Goal: Task Accomplishment & Management: Manage account settings

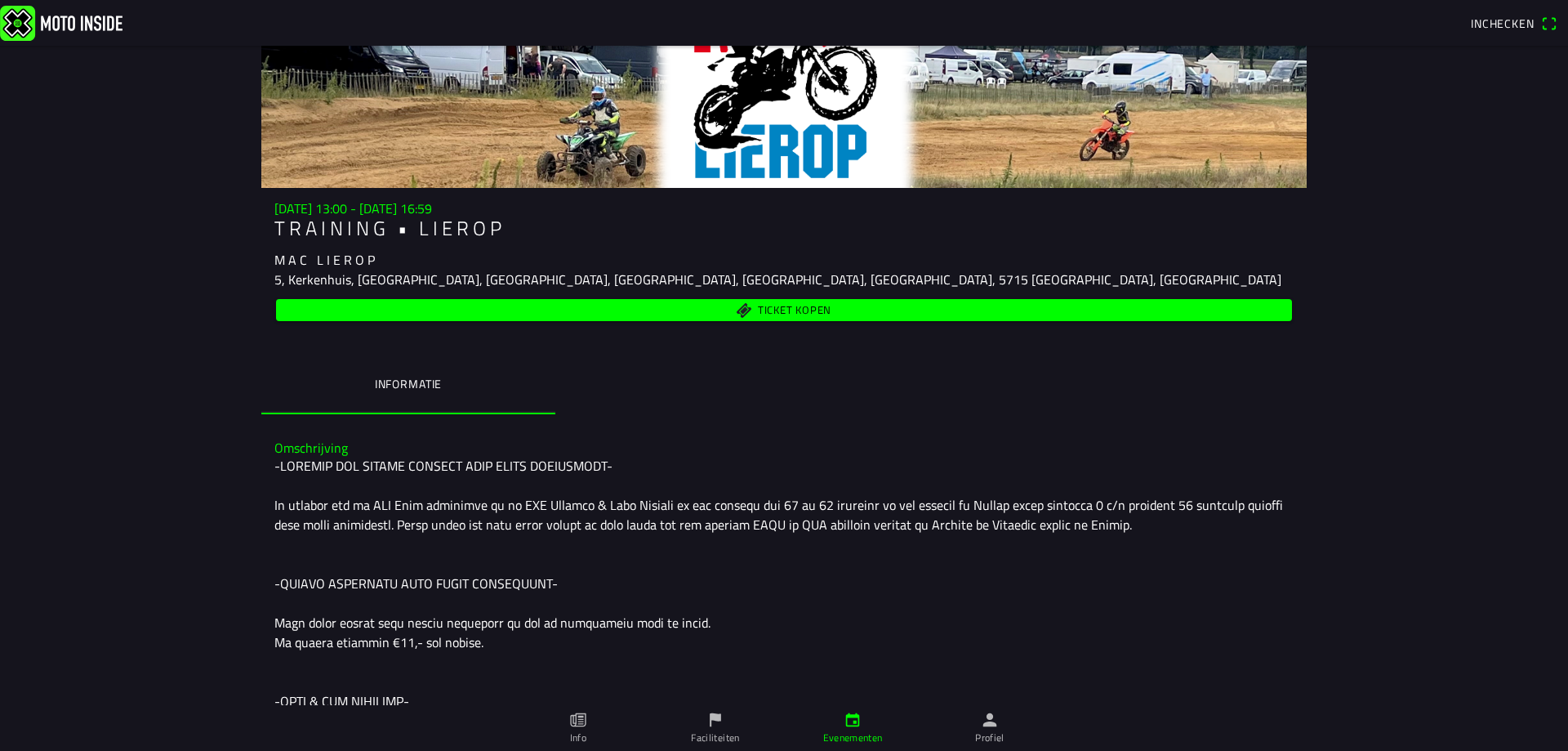
scroll to position [163, 0]
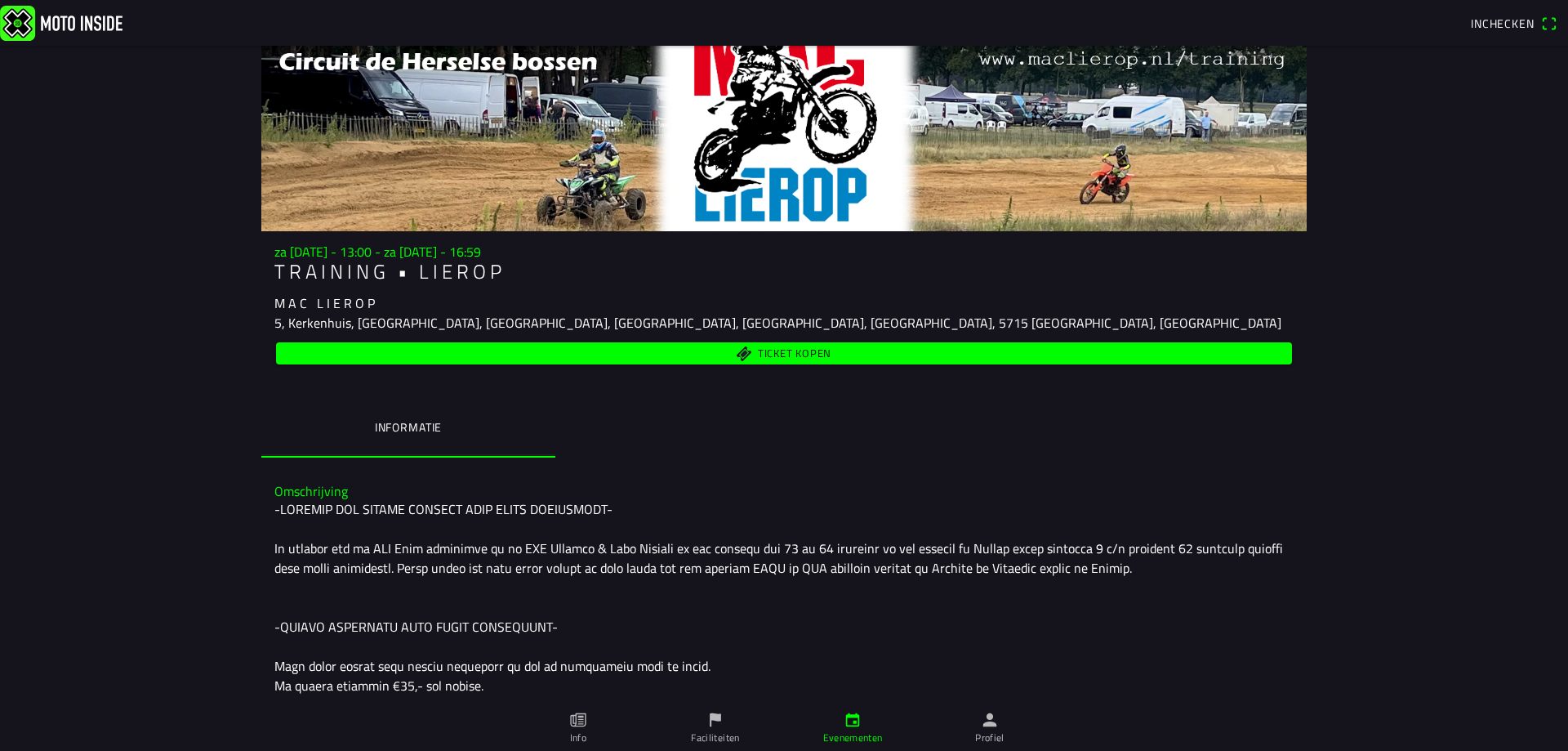
scroll to position [32, 0]
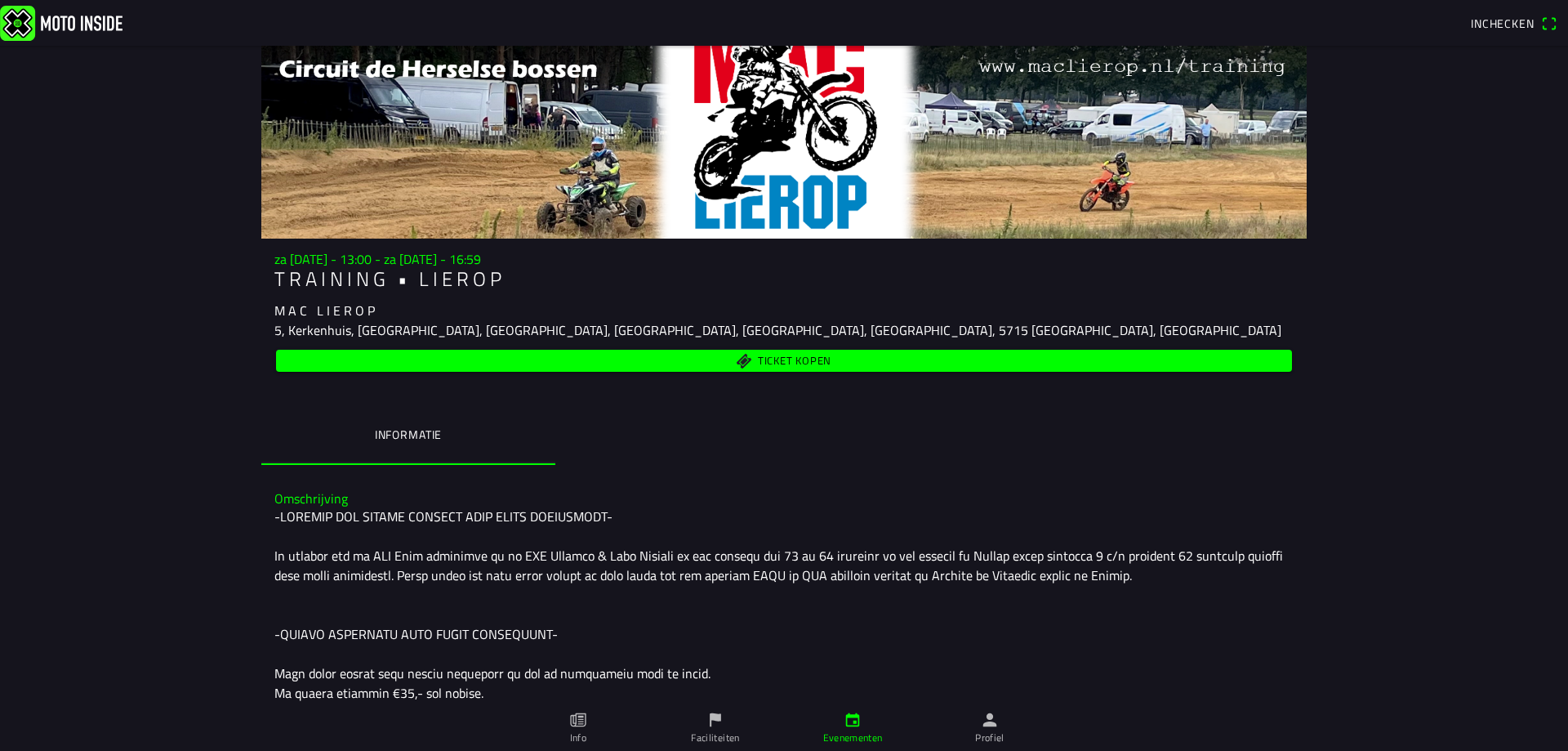
click at [785, 359] on span "Ticket kopen" at bounding box center [795, 360] width 74 height 11
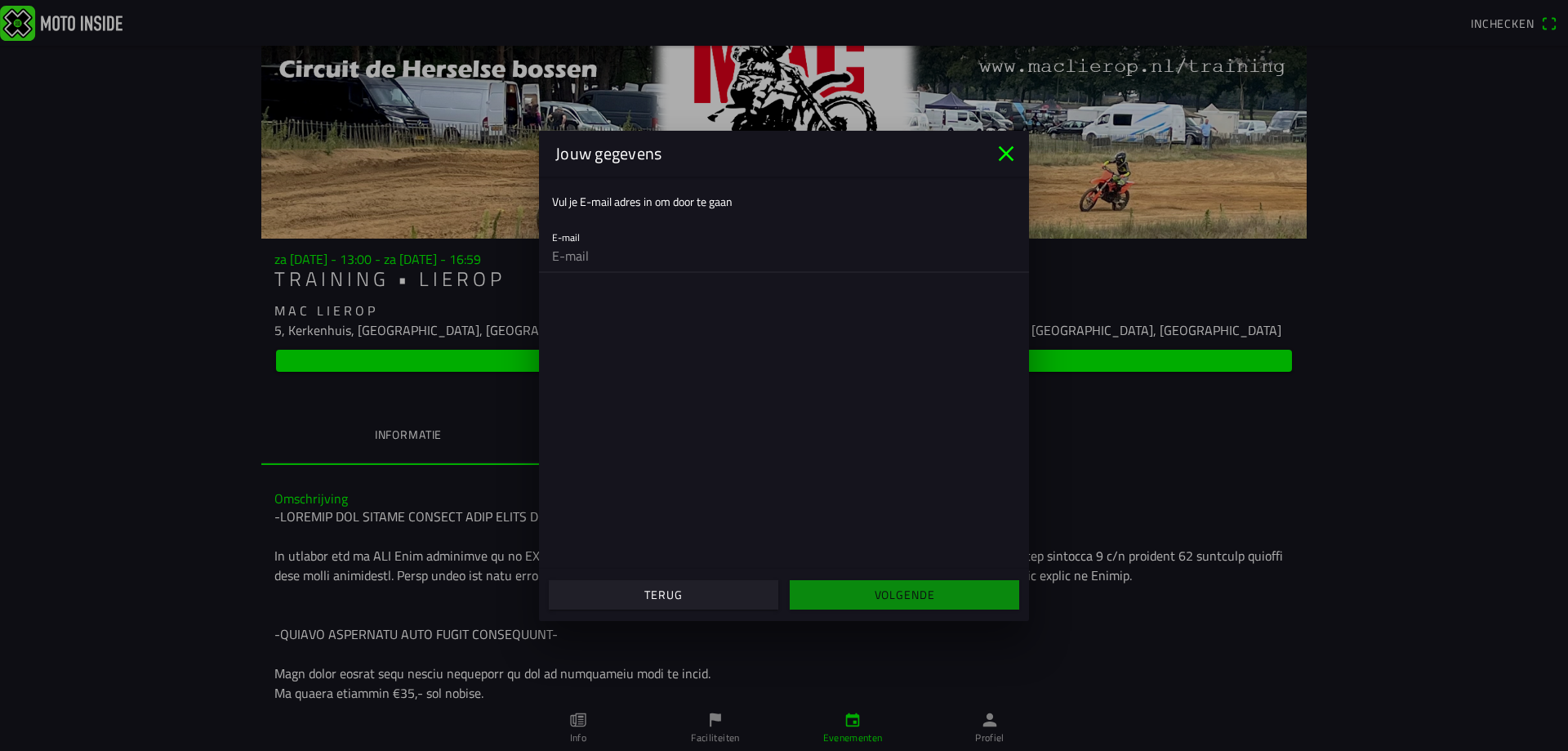
click at [693, 253] on input "email" at bounding box center [784, 255] width 464 height 32
type input "[PERSON_NAME][EMAIL_ADDRESS][PERSON_NAME][DOMAIN_NAME]"
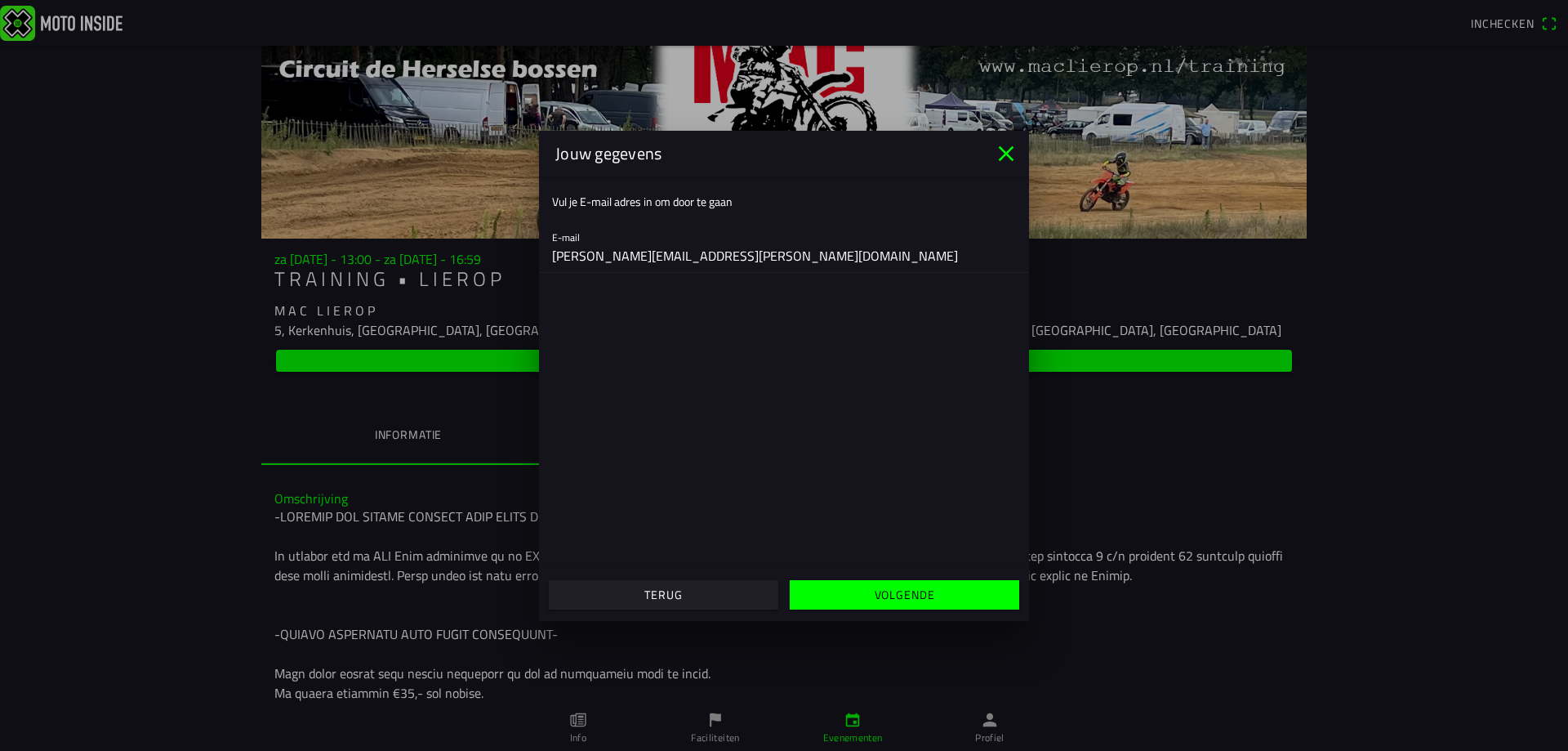
click at [879, 586] on span "Volgende" at bounding box center [905, 595] width 205 height 30
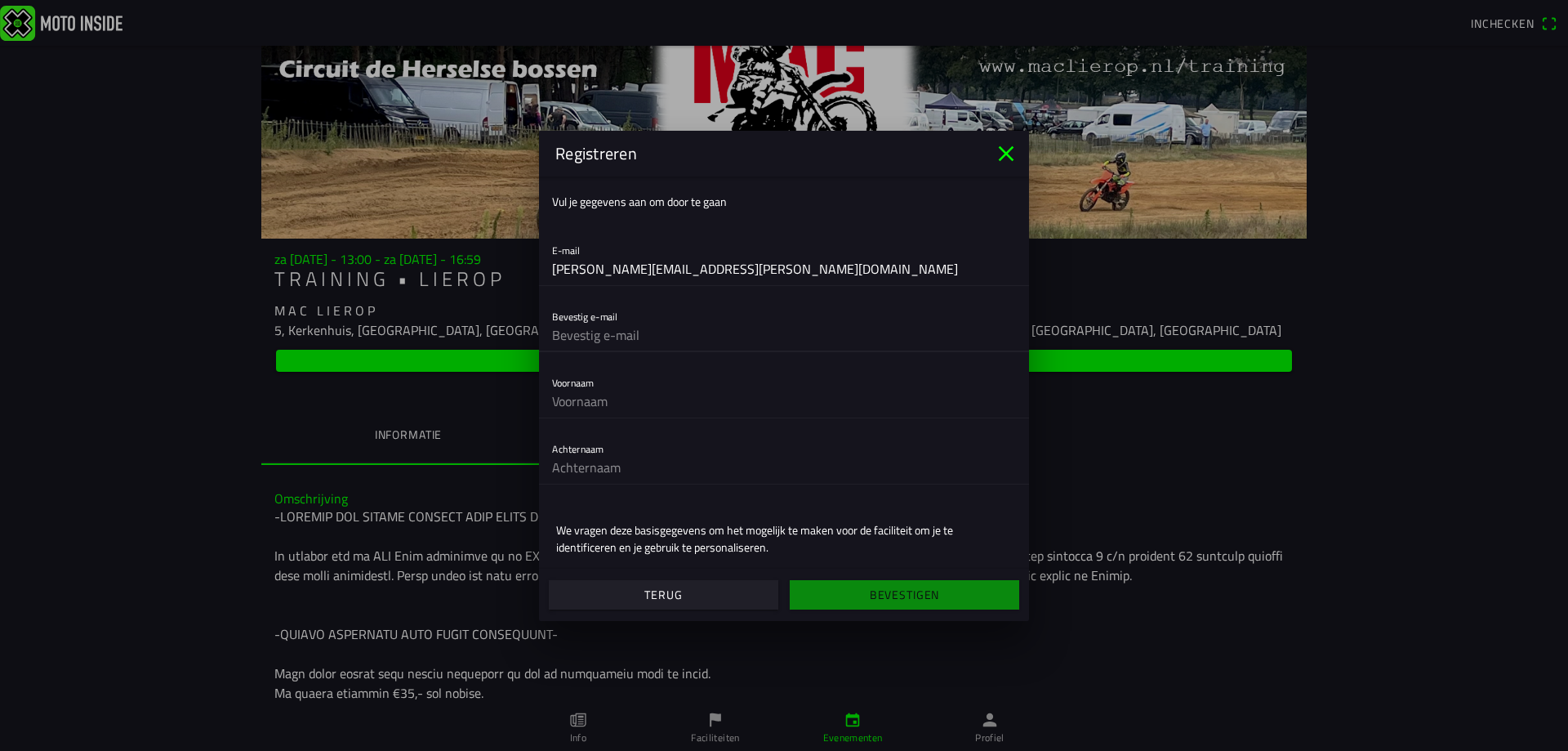
click at [648, 340] on input "text" at bounding box center [784, 335] width 464 height 32
type input "[PERSON_NAME][EMAIL_ADDRESS][PERSON_NAME][DOMAIN_NAME]"
type input "[PERSON_NAME]"
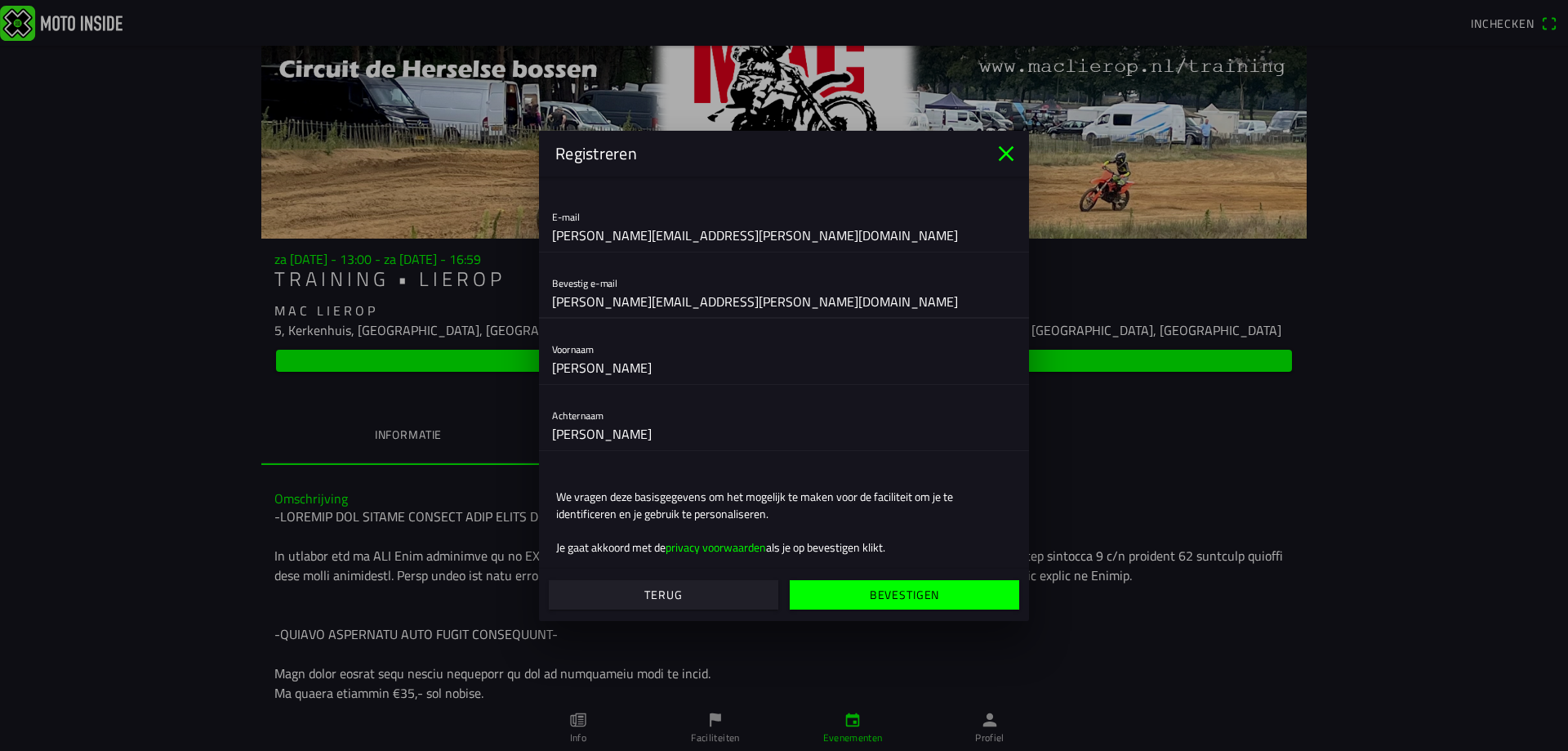
scroll to position [51, 0]
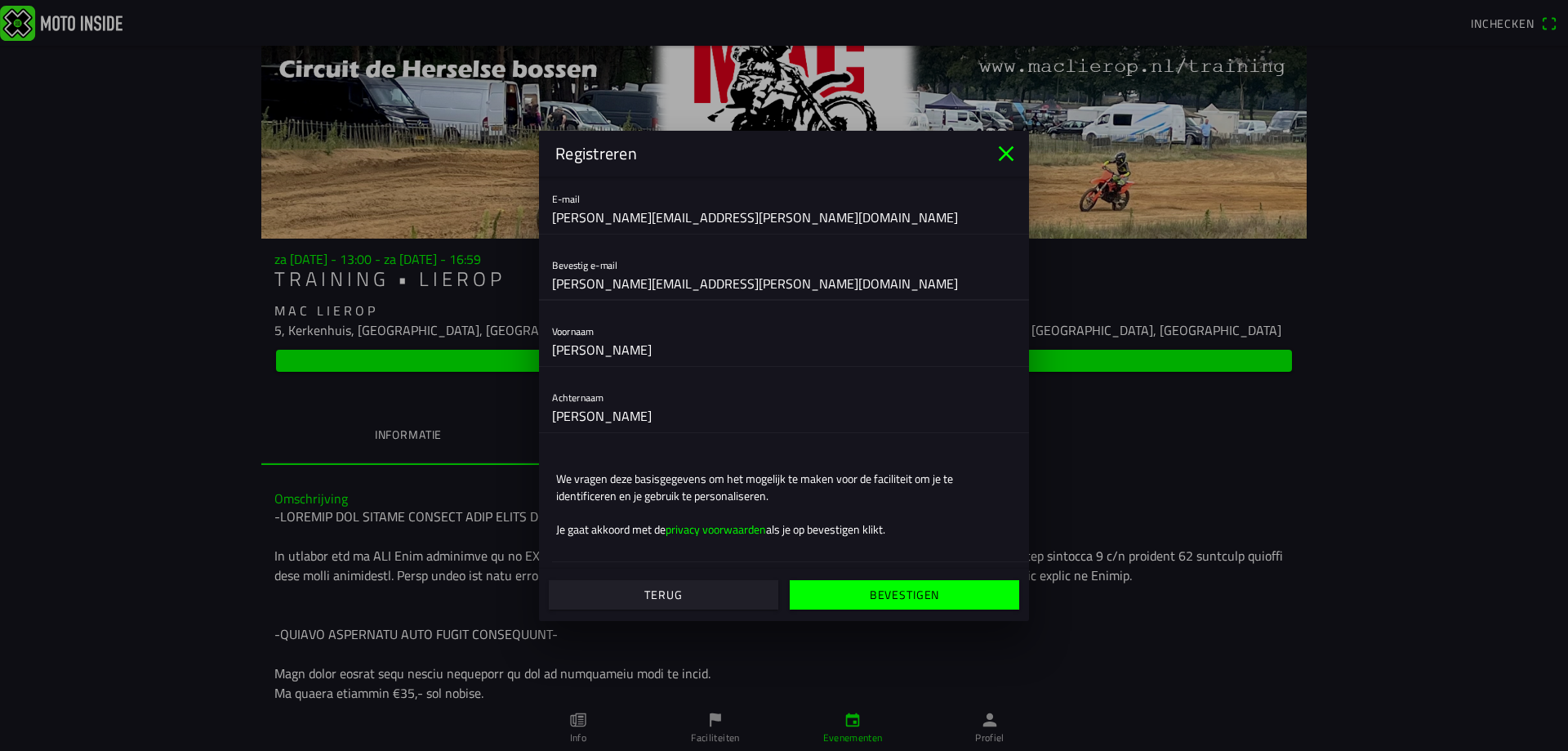
click at [0, 0] on slot "Bevestigen" at bounding box center [0, 0] width 0 height 0
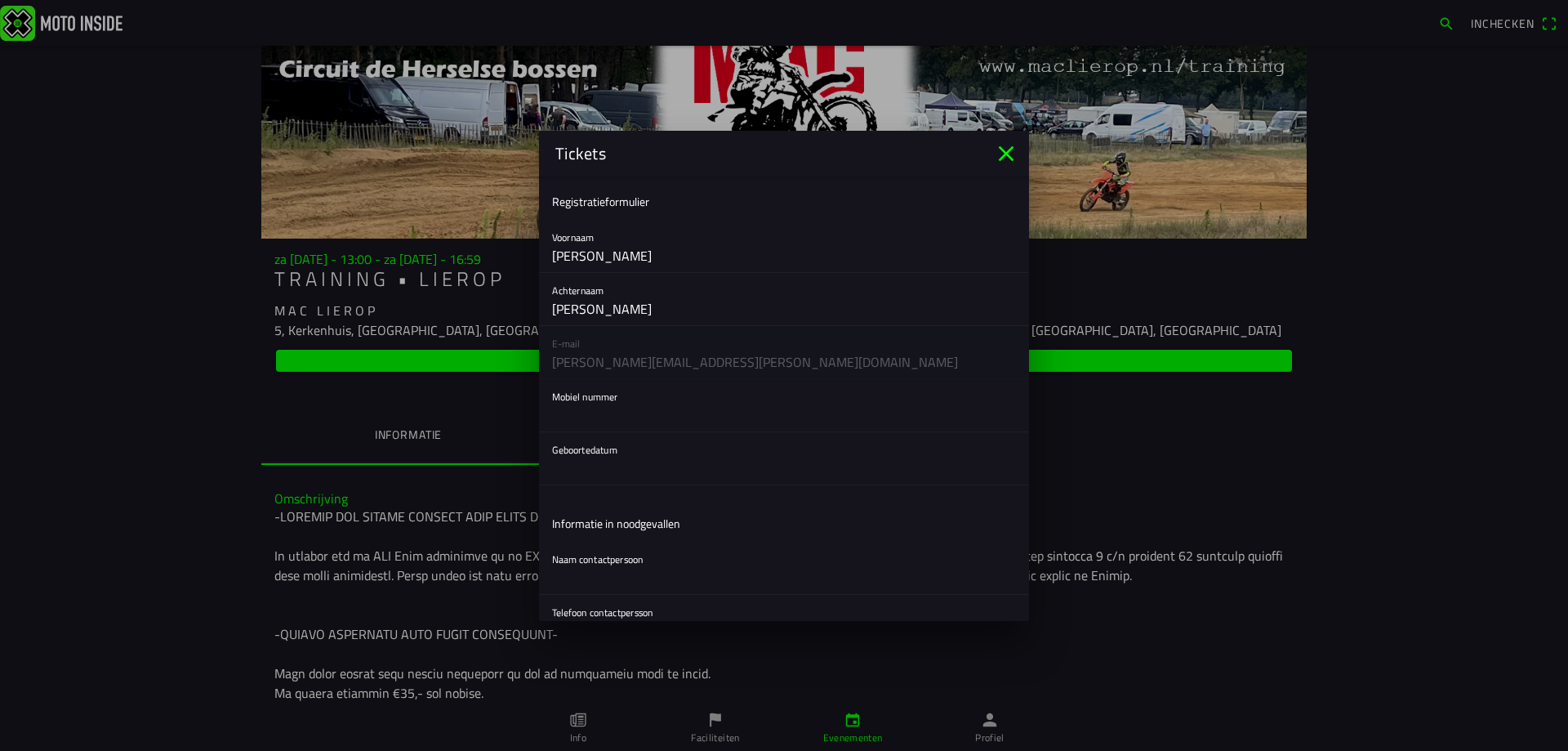
click at [677, 416] on input "text" at bounding box center [784, 414] width 464 height 32
type input "0032475791691"
click at [644, 462] on button "button" at bounding box center [790, 458] width 477 height 52
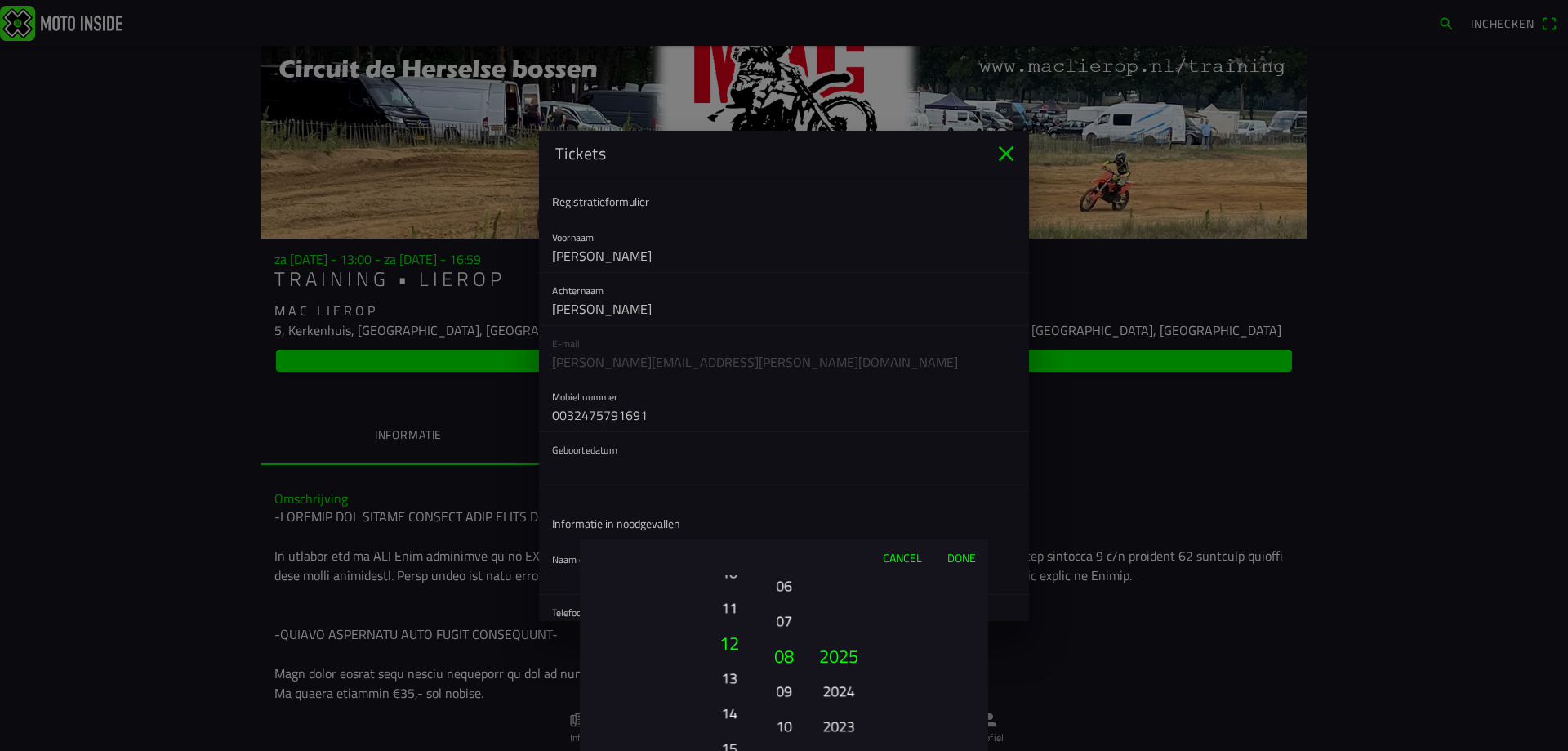
drag, startPoint x: 731, startPoint y: 656, endPoint x: 738, endPoint y: 782, distance: 126.2
click at [738, 750] on html "Inchecken za [DATE] - 13:00 - za [DATE] - 16:59 T R A I N I N G • L I E R O P M…" at bounding box center [784, 375] width 1568 height 751
drag, startPoint x: 731, startPoint y: 657, endPoint x: 740, endPoint y: 694, distance: 38.1
click at [732, 701] on button "13" at bounding box center [729, 686] width 45 height 29
drag, startPoint x: 734, startPoint y: 610, endPoint x: 720, endPoint y: 747, distance: 137.7
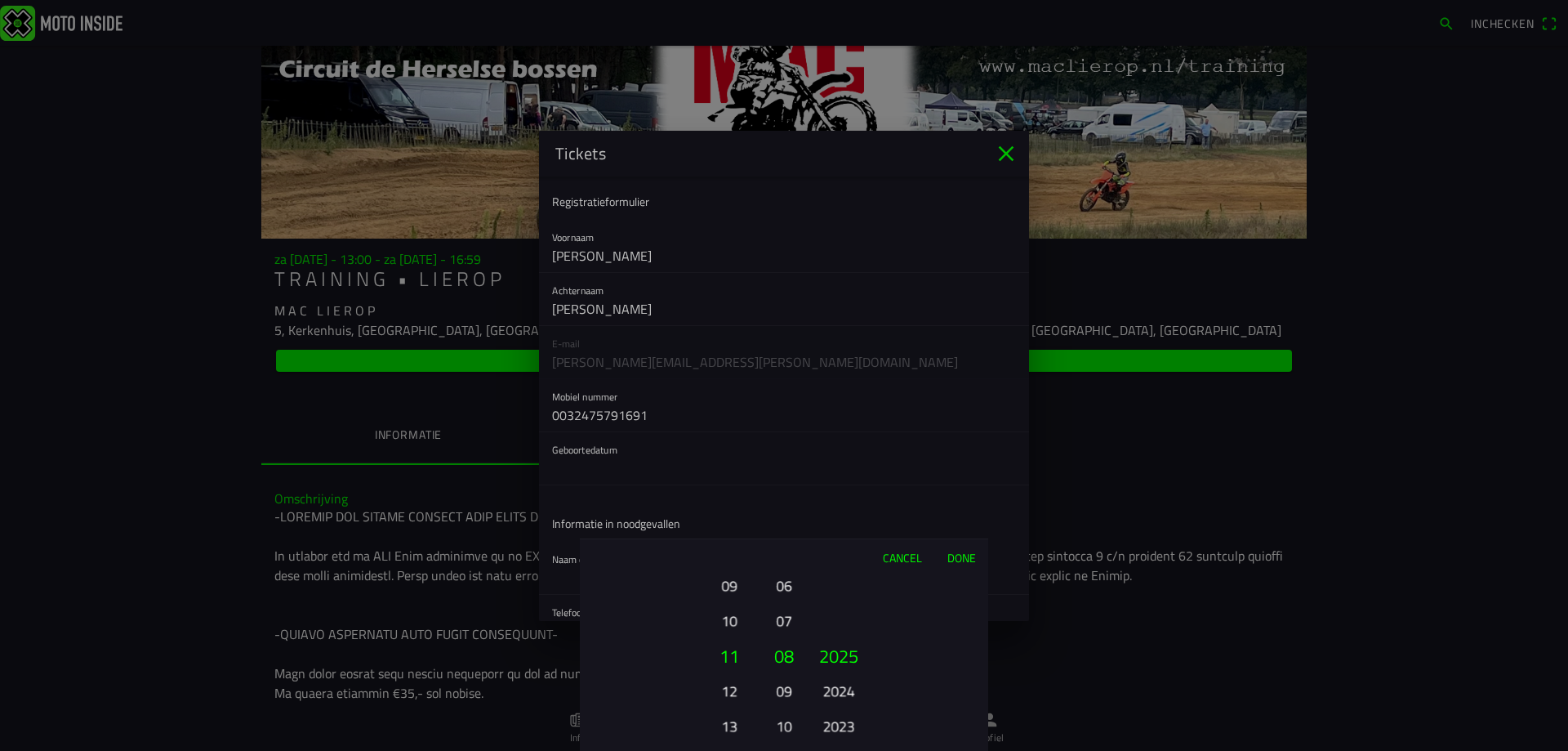
click at [720, 635] on button "10" at bounding box center [729, 620] width 45 height 29
drag, startPoint x: 737, startPoint y: 605, endPoint x: 720, endPoint y: 730, distance: 126.2
click at [720, 730] on ion-picker-column "01 02 03 04 05 06 07 08 09 10 11 12 13 14 15 16 17 18 19 20 21 22 23 24 25 26 2…" at bounding box center [672, 663] width 184 height 176
click at [721, 617] on button "01" at bounding box center [729, 620] width 45 height 29
drag, startPoint x: 783, startPoint y: 595, endPoint x: 789, endPoint y: 764, distance: 169.1
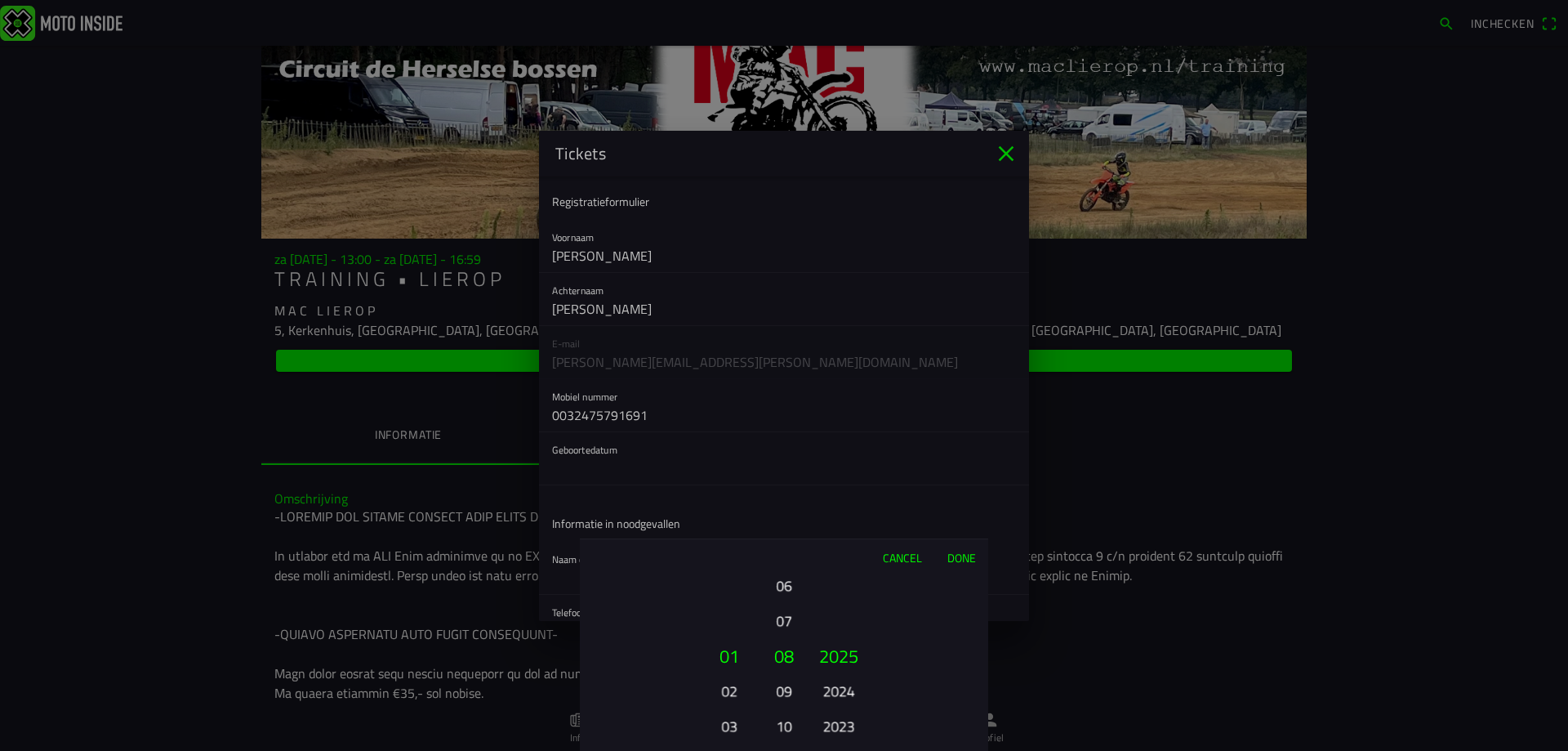
click at [789, 750] on html "Inchecken za [DATE] - 13:00 - za [DATE] - 16:59 T R A I N I N G • L I E R O P M…" at bounding box center [784, 375] width 1568 height 751
click at [788, 711] on button "03" at bounding box center [784, 720] width 23 height 29
drag, startPoint x: 834, startPoint y: 672, endPoint x: 883, endPoint y: 364, distance: 311.9
click at [879, 384] on ion-picker "Cancel Done 01 02 03 04 05 06 07 08 09 10 11 12 13 14 15 16 17 18 19 20 21 22 2…" at bounding box center [784, 375] width 1568 height 751
drag, startPoint x: 840, startPoint y: 716, endPoint x: 820, endPoint y: 425, distance: 291.7
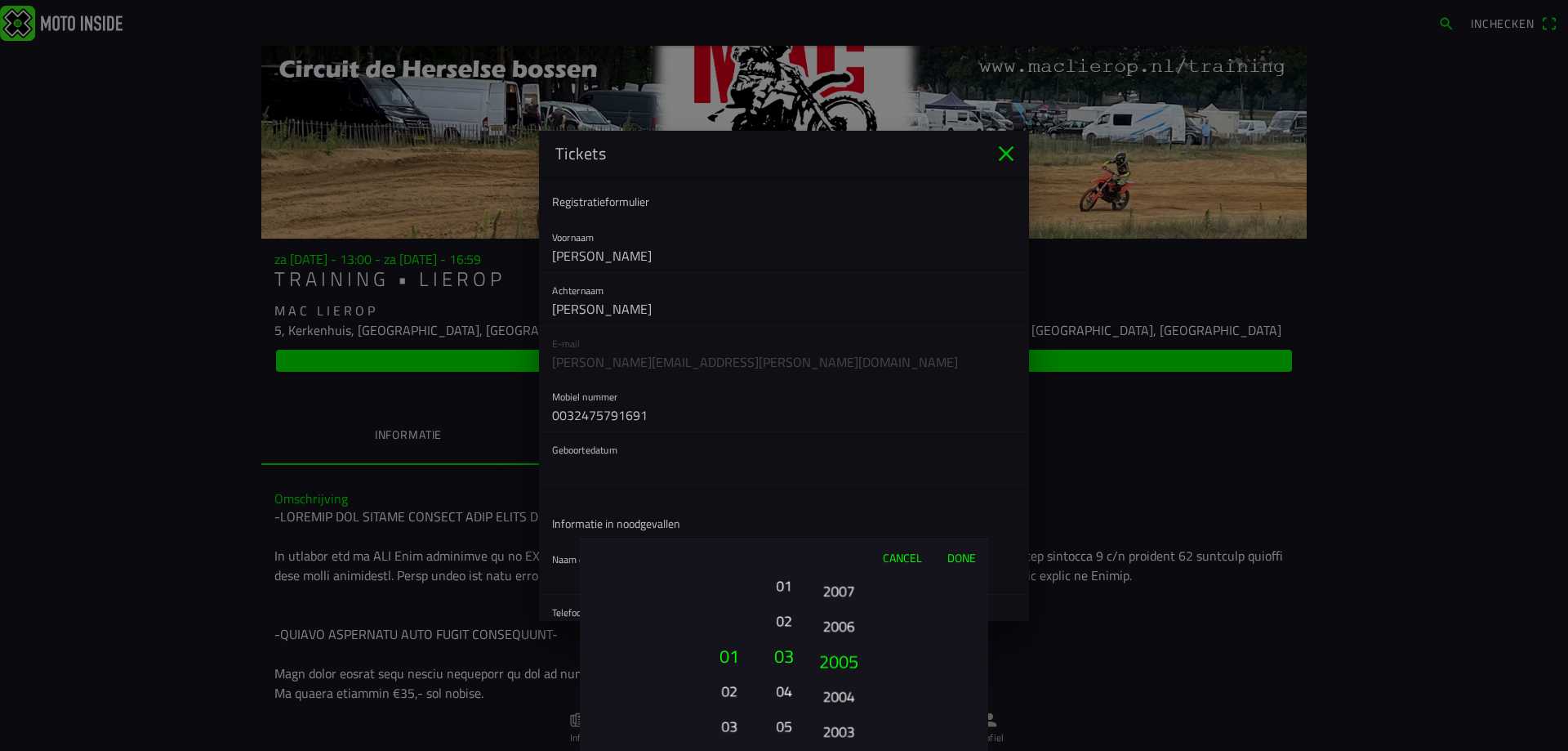
click at [820, 444] on ion-picker "Cancel Done 01 02 03 04 05 06 07 08 09 10 11 12 13 14 15 16 17 18 19 20 21 22 2…" at bounding box center [784, 375] width 1568 height 751
drag, startPoint x: 848, startPoint y: 707, endPoint x: 826, endPoint y: 470, distance: 238.0
click at [826, 470] on ion-picker "Cancel Done 01 02 03 04 05 06 07 08 09 10 11 12 13 14 15 16 17 18 19 20 21 22 2…" at bounding box center [784, 375] width 1568 height 751
drag, startPoint x: 836, startPoint y: 709, endPoint x: 820, endPoint y: 509, distance: 200.6
click at [820, 509] on ion-picker "Cancel Done 01 02 03 04 05 06 07 08 09 10 11 12 13 14 15 16 17 18 19 20 21 22 2…" at bounding box center [784, 375] width 1568 height 751
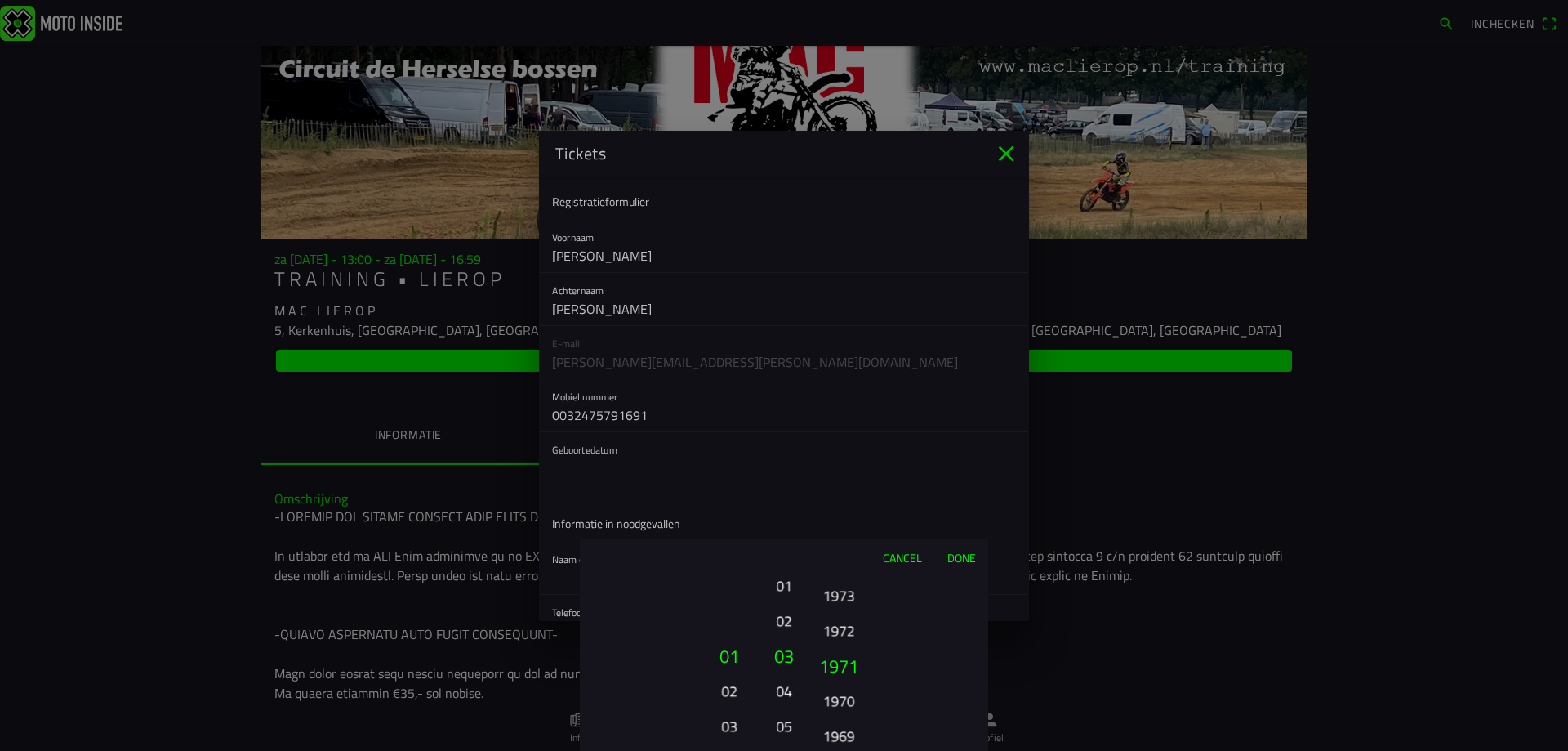
drag, startPoint x: 835, startPoint y: 621, endPoint x: 847, endPoint y: 763, distance: 142.5
click at [847, 750] on html "Inchecken za [DATE] - 13:00 - za [DATE] - 16:59 T R A I N I N G • L I E R O P M…" at bounding box center [784, 375] width 1568 height 751
drag, startPoint x: 851, startPoint y: 657, endPoint x: 850, endPoint y: 619, distance: 38.0
click at [850, 619] on button "1973" at bounding box center [839, 618] width 45 height 29
click at [954, 556] on button "Done" at bounding box center [961, 557] width 54 height 36
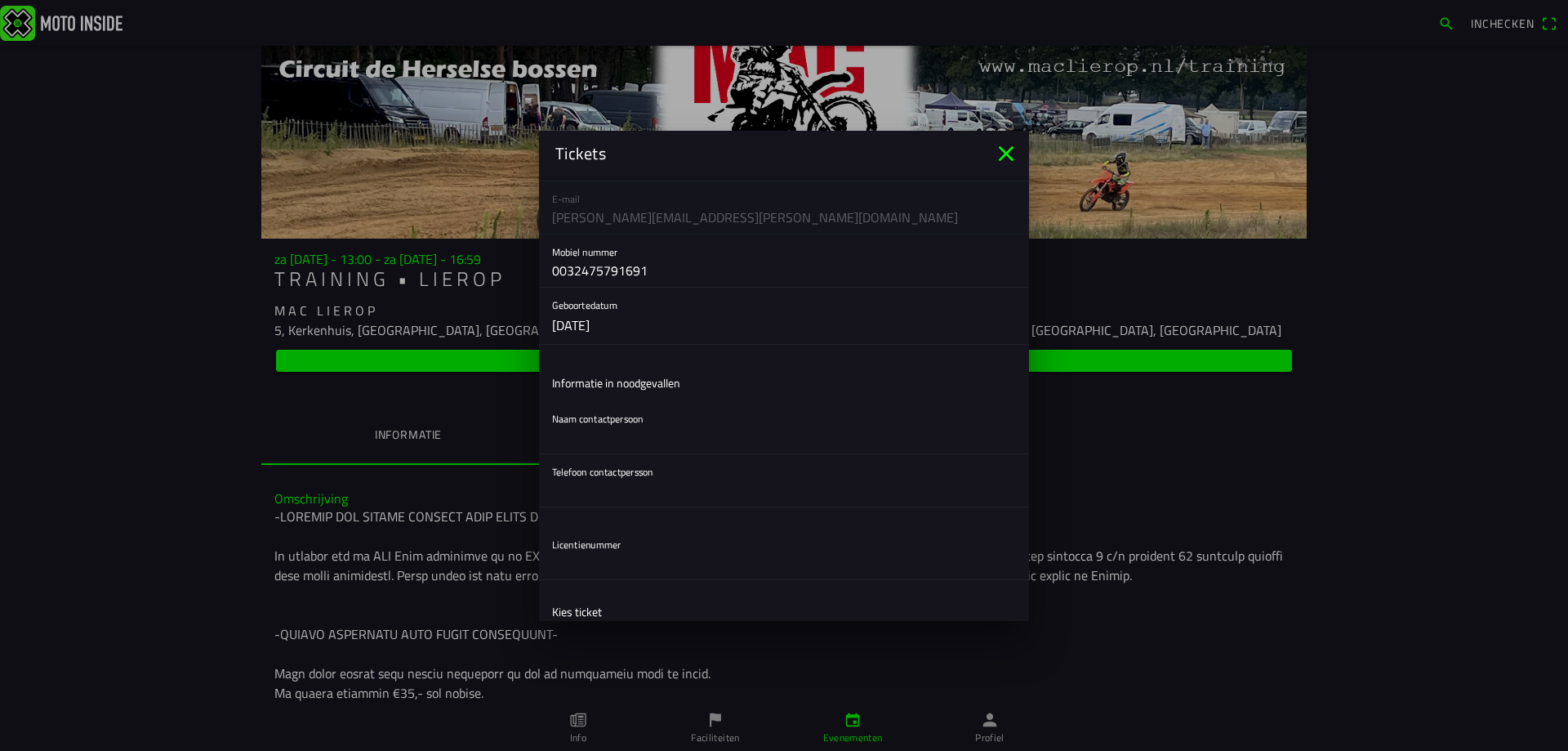
scroll to position [163, 0]
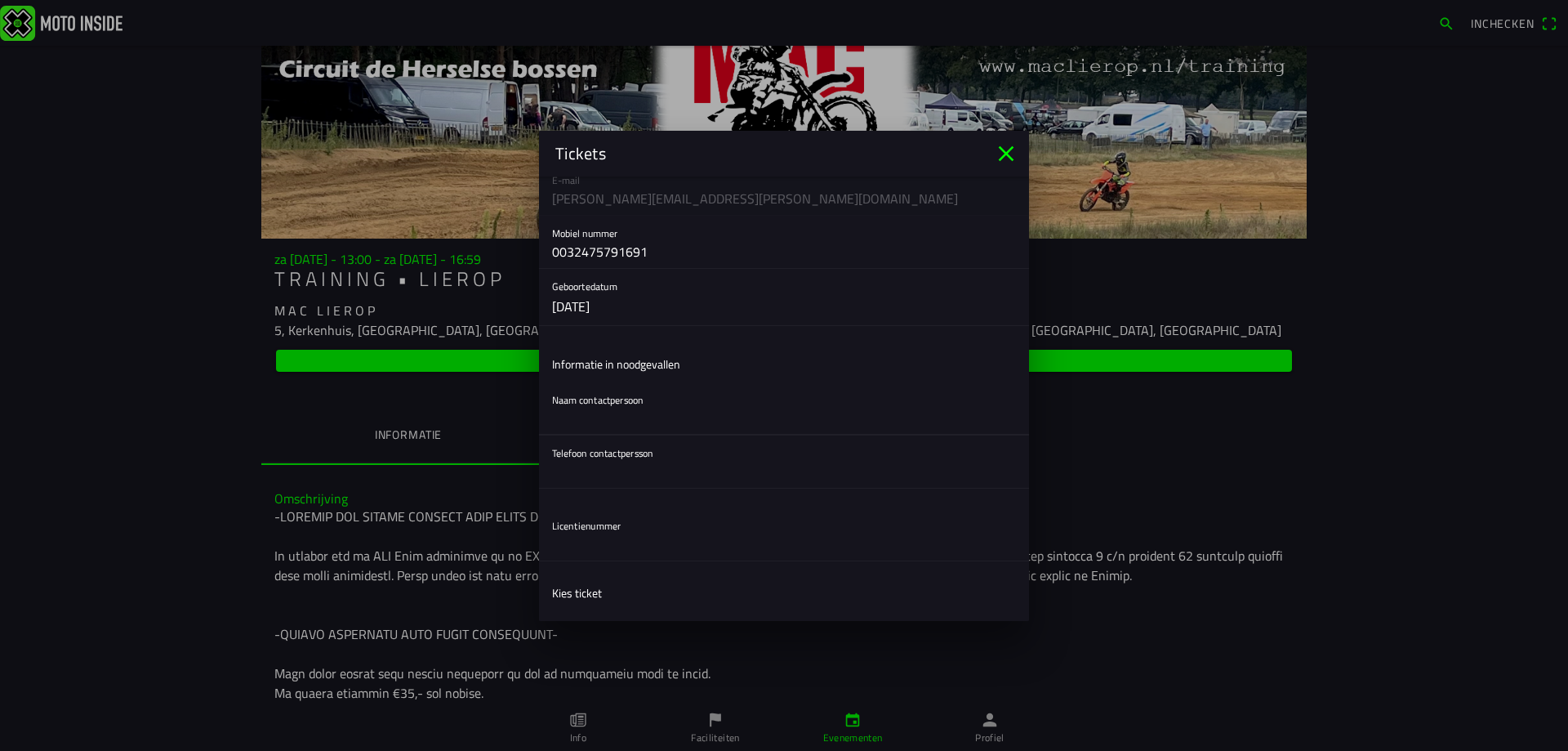
click at [677, 423] on input "text" at bounding box center [784, 418] width 464 height 32
type input "[PERSON_NAME]"
type input "0032475791691"
click at [587, 552] on input "text" at bounding box center [784, 543] width 464 height 32
paste input "7970K1ZG7"
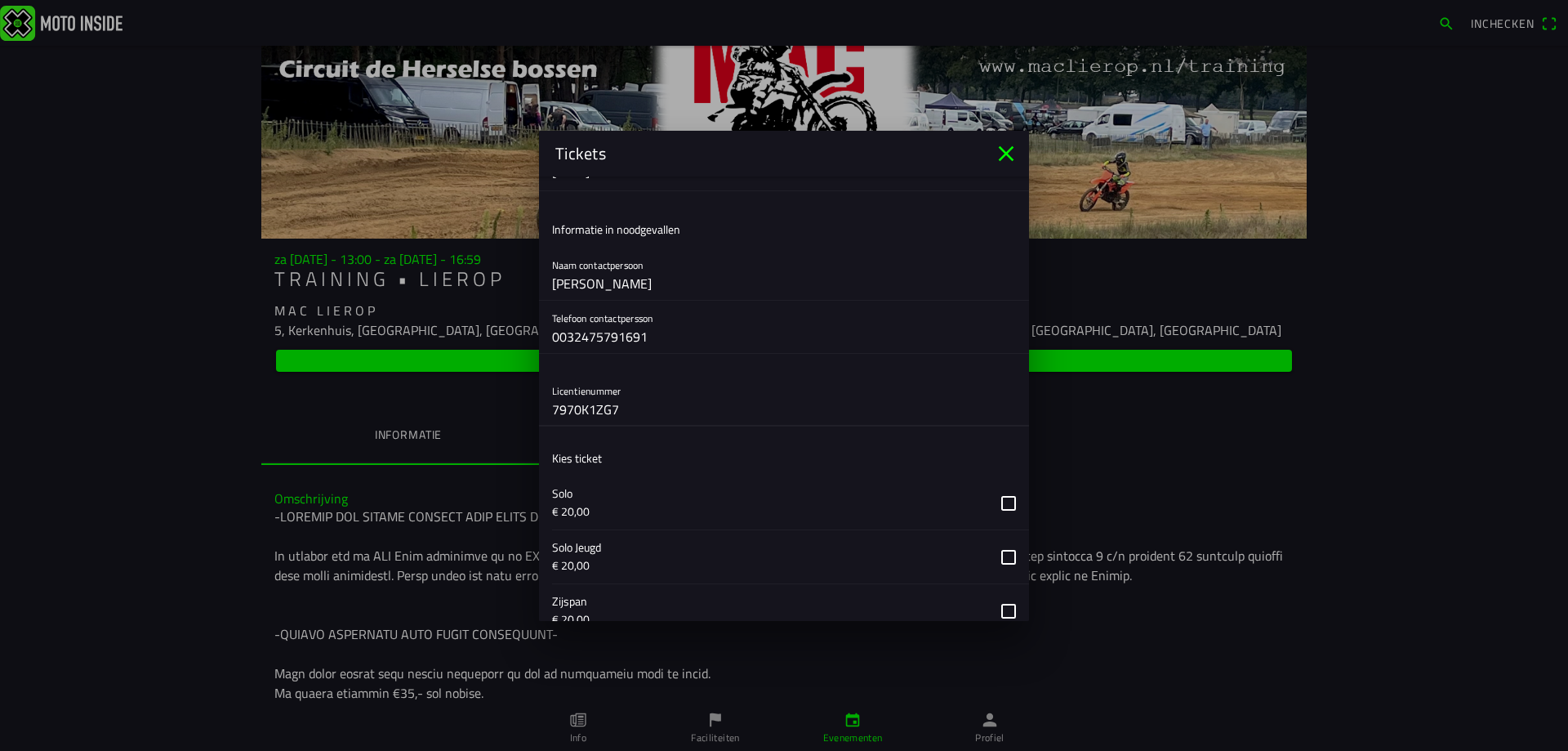
scroll to position [327, 0]
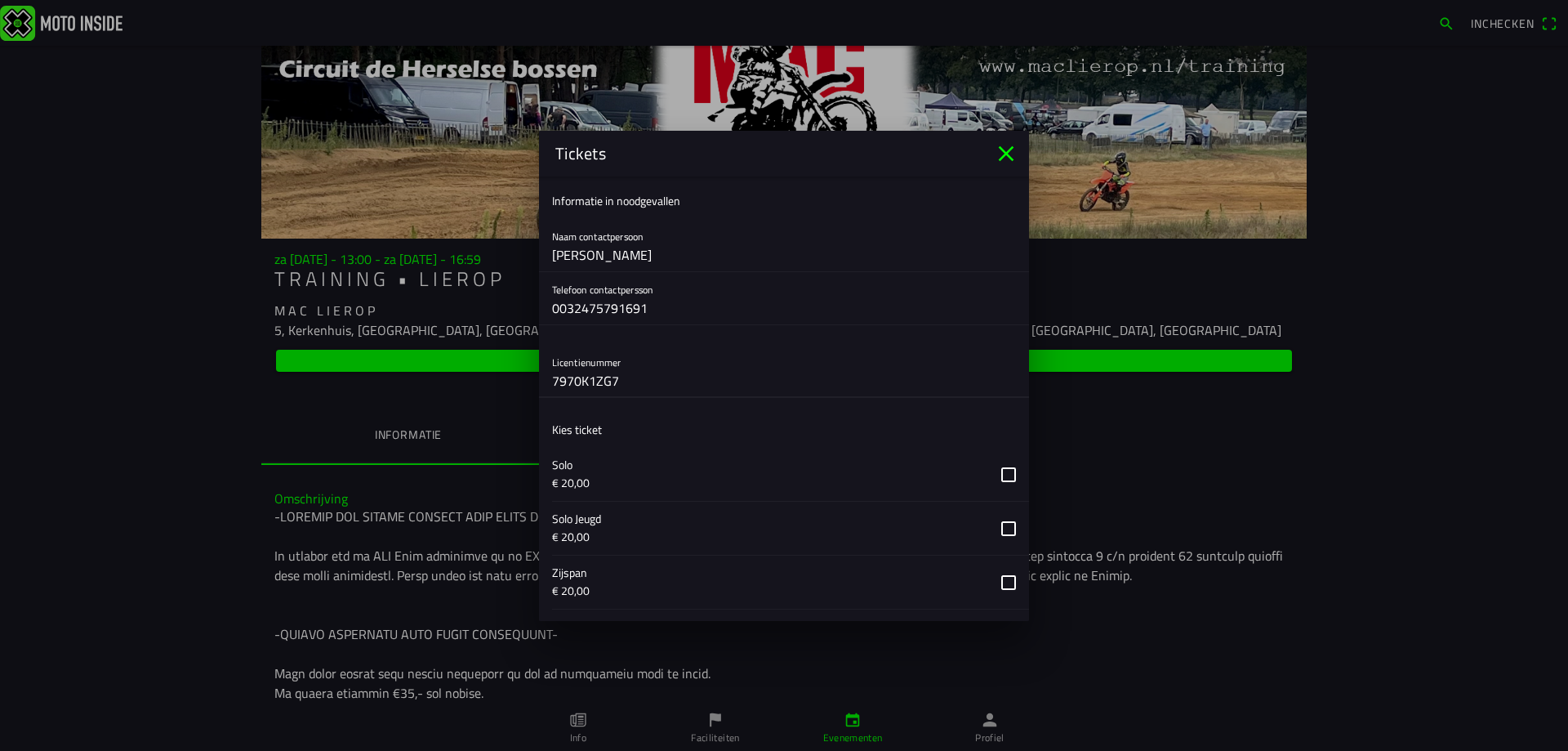
type input "7970K1ZG7"
click at [999, 469] on button "button" at bounding box center [790, 474] width 477 height 53
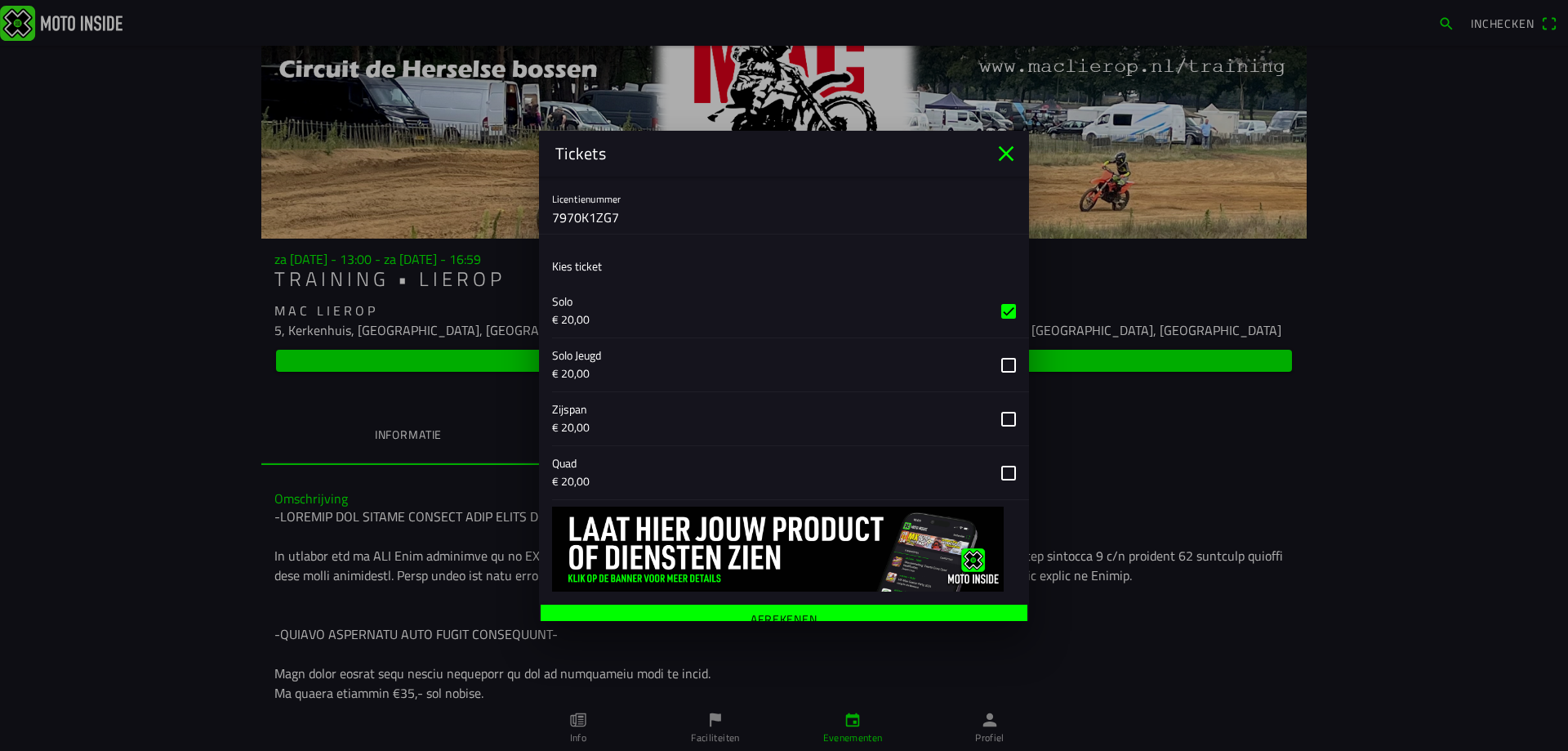
scroll to position [507, 0]
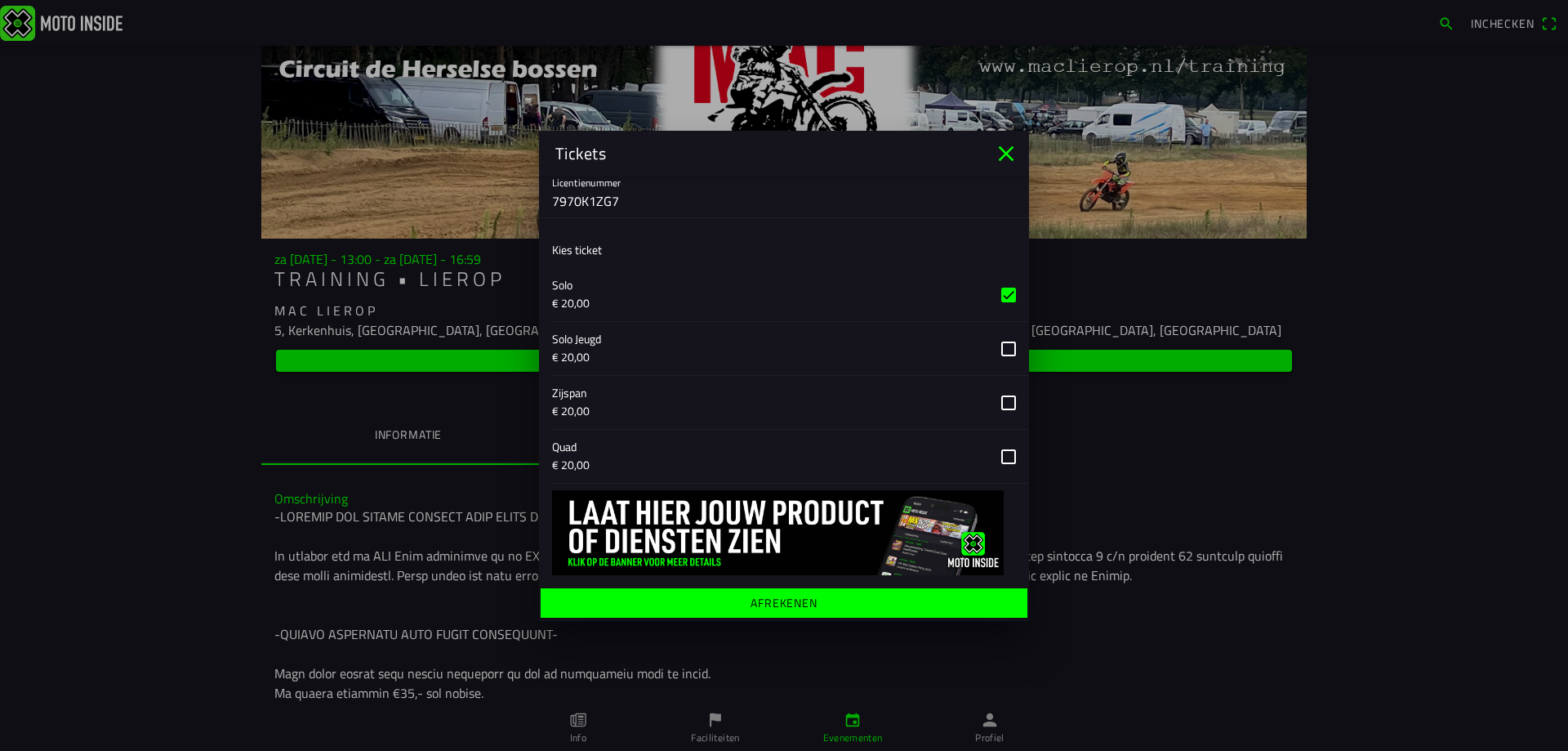
click at [779, 599] on ion-label "Afrekenen" at bounding box center [784, 602] width 67 height 12
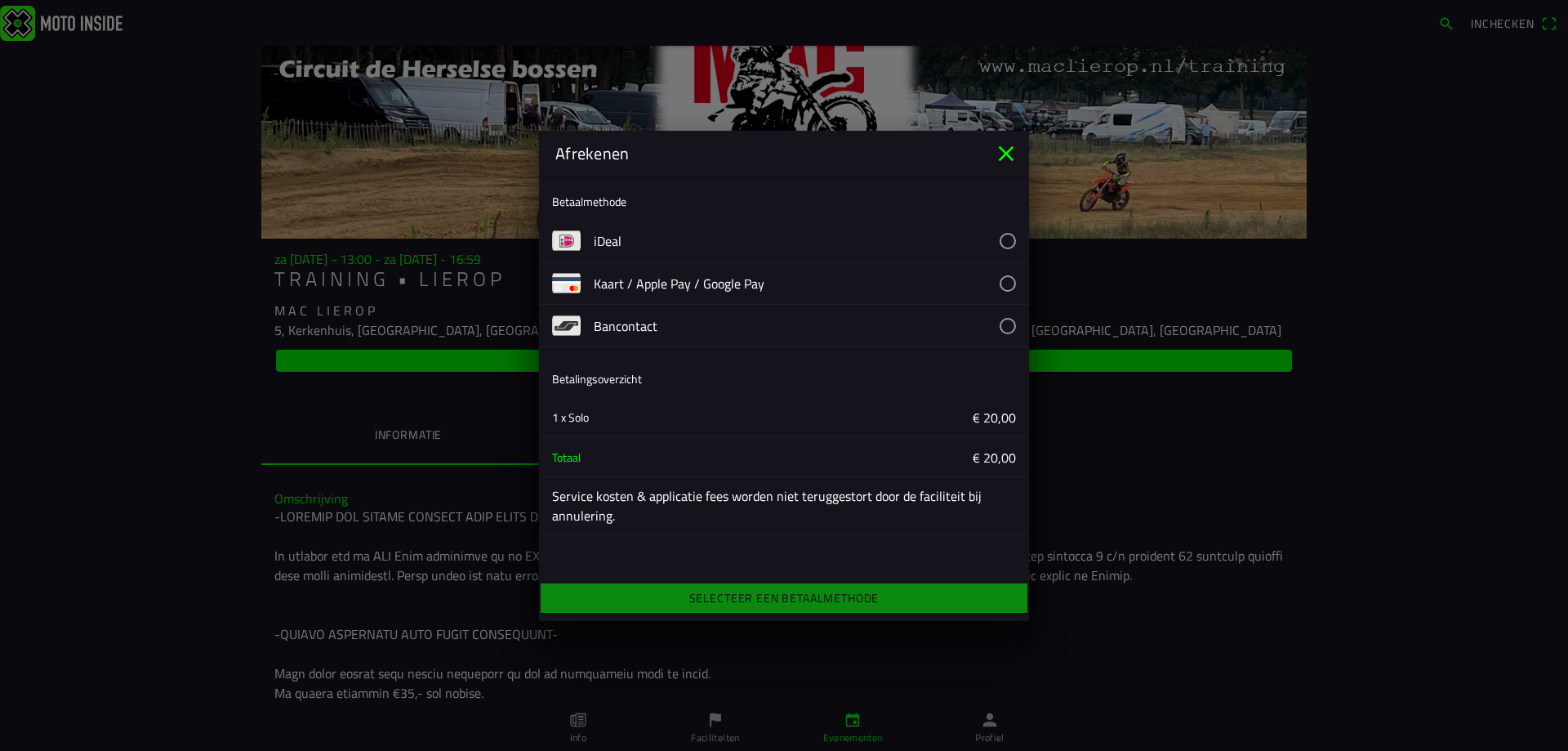
click at [1008, 281] on button "button" at bounding box center [812, 283] width 436 height 41
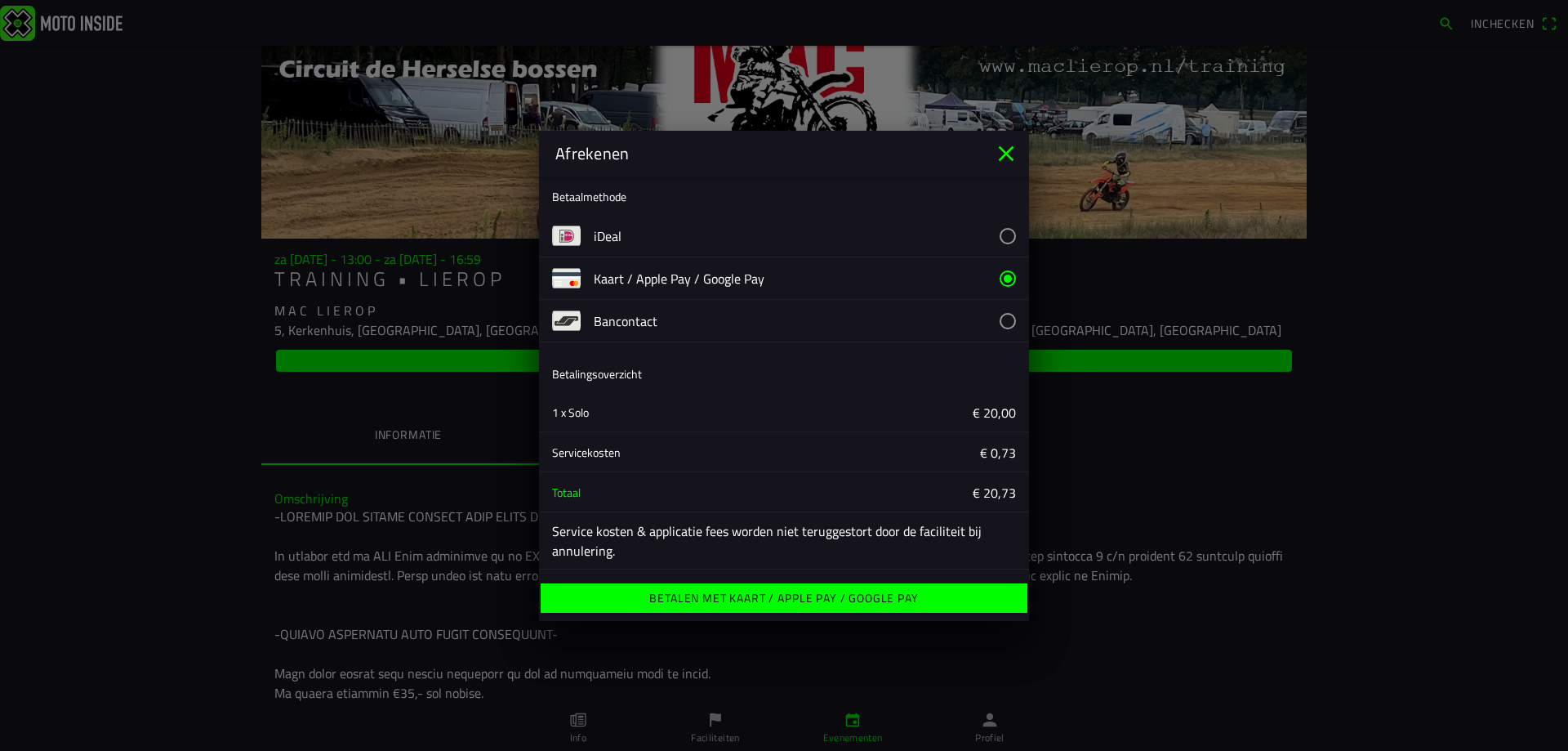
scroll to position [6, 0]
click at [763, 599] on ion-label "Betalen met Kaart / Apple Pay / Google Pay" at bounding box center [783, 598] width 269 height 12
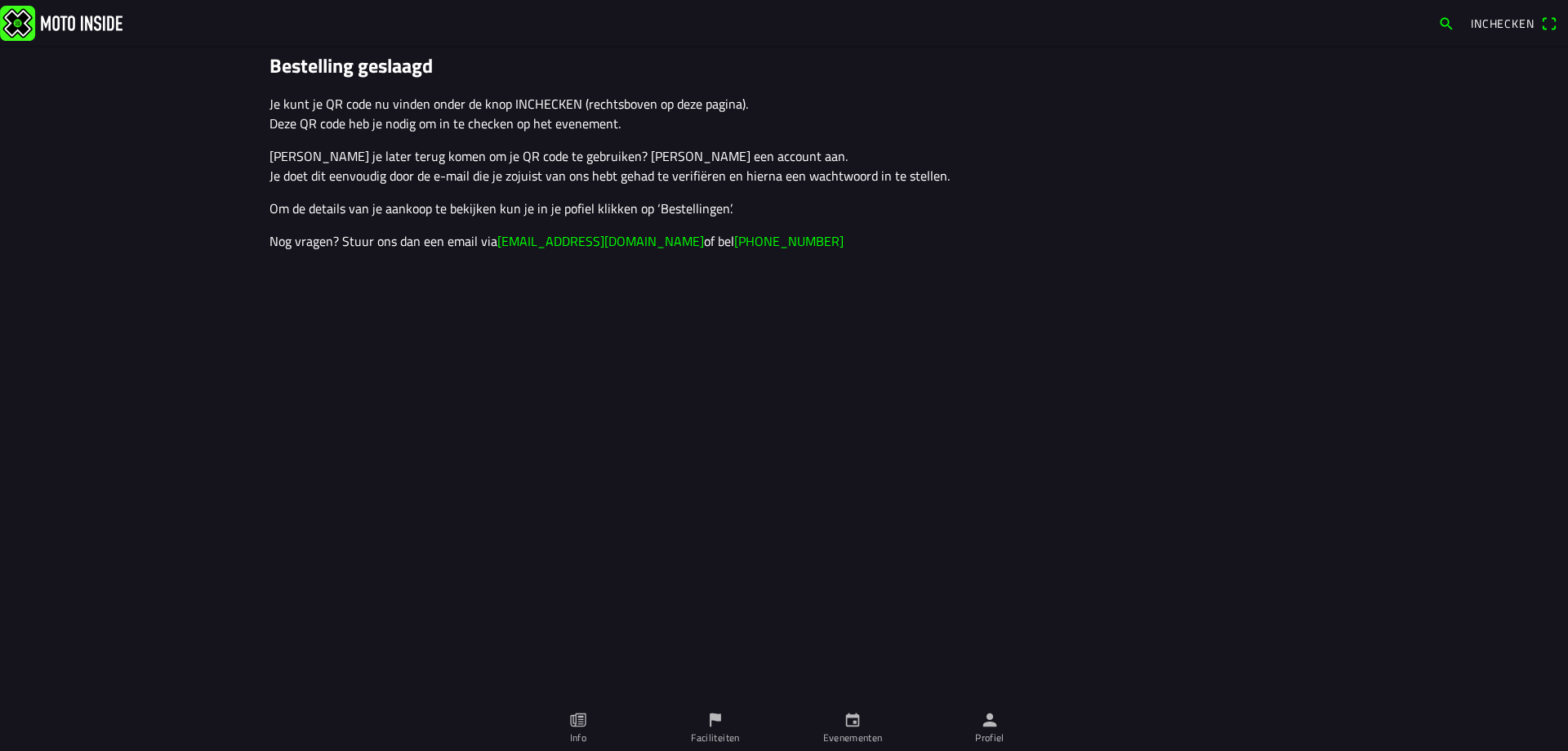
click at [1494, 18] on span "Inchecken" at bounding box center [1503, 23] width 64 height 17
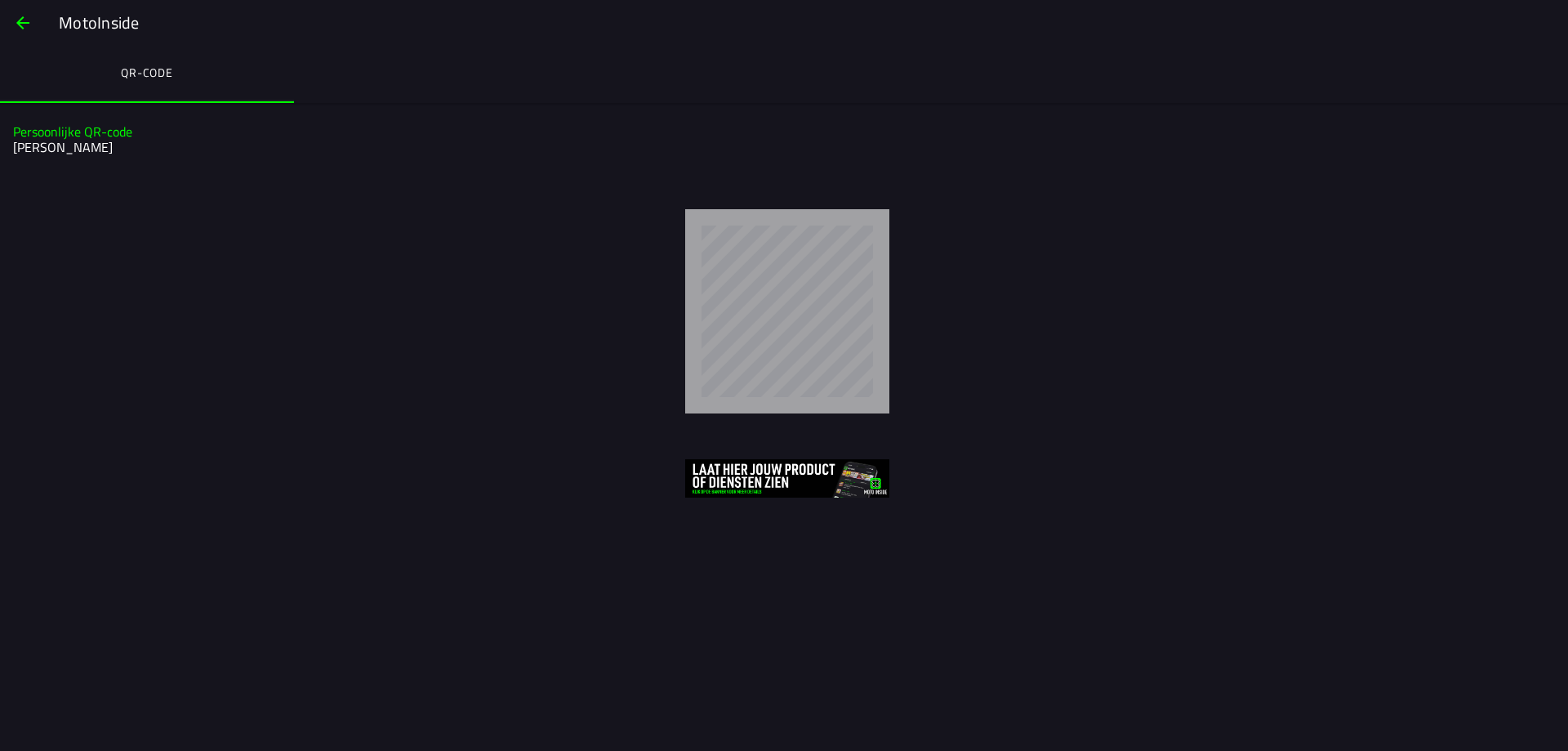
click at [18, 23] on span "button" at bounding box center [23, 23] width 20 height 39
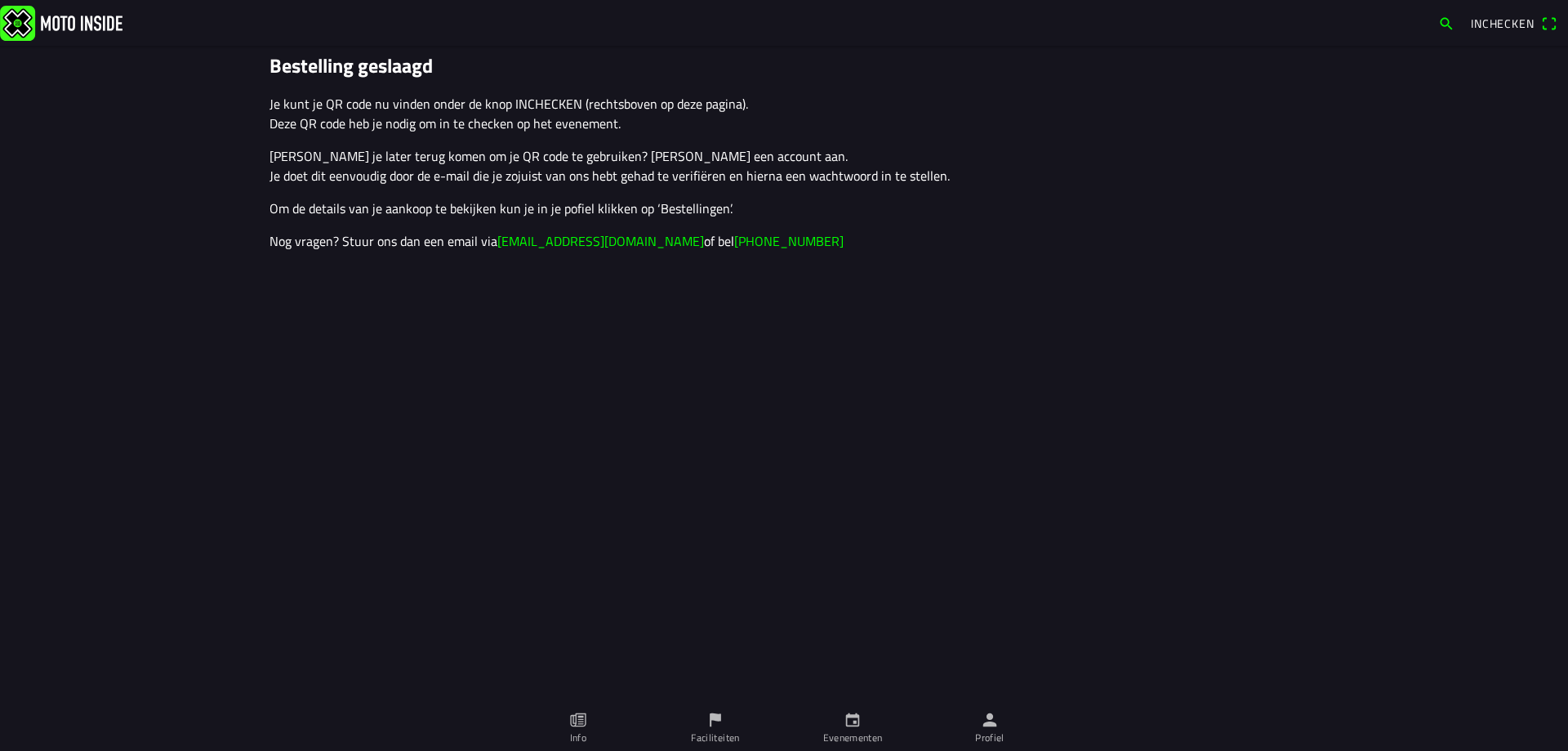
click at [989, 725] on icon "person" at bounding box center [991, 720] width 14 height 14
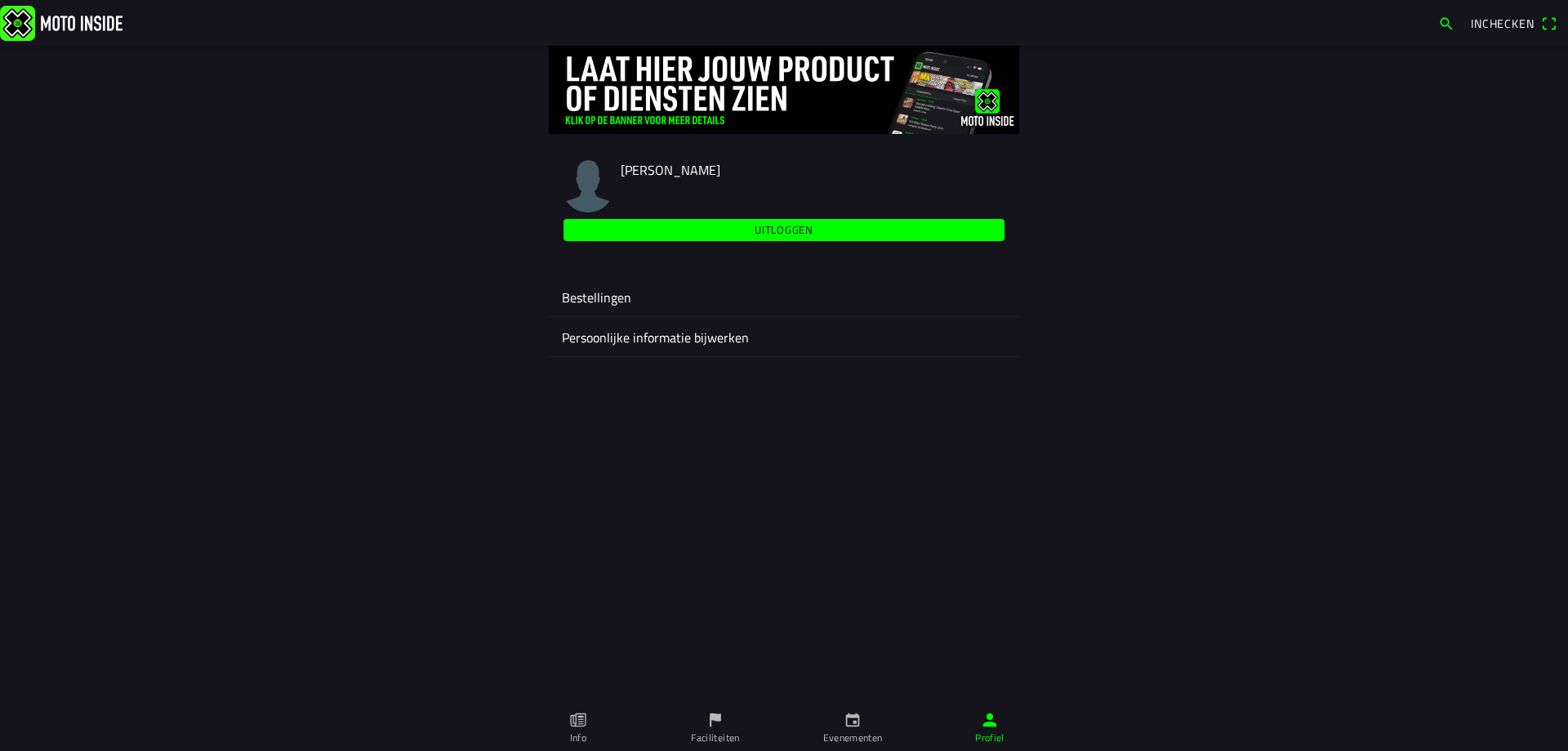
click at [639, 336] on ion-label "Persoonlijke informatie bijwerken" at bounding box center [784, 338] width 445 height 20
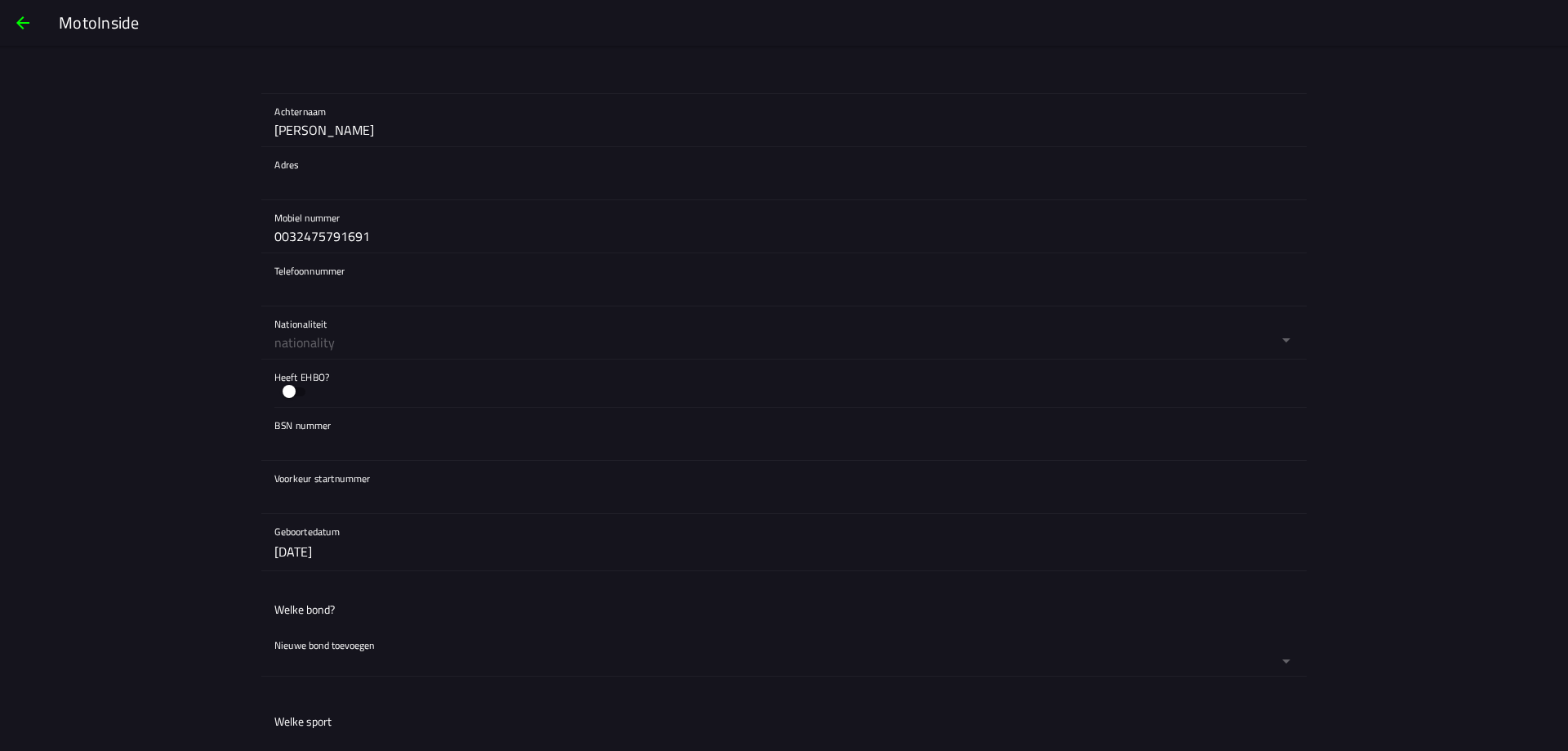
scroll to position [490, 0]
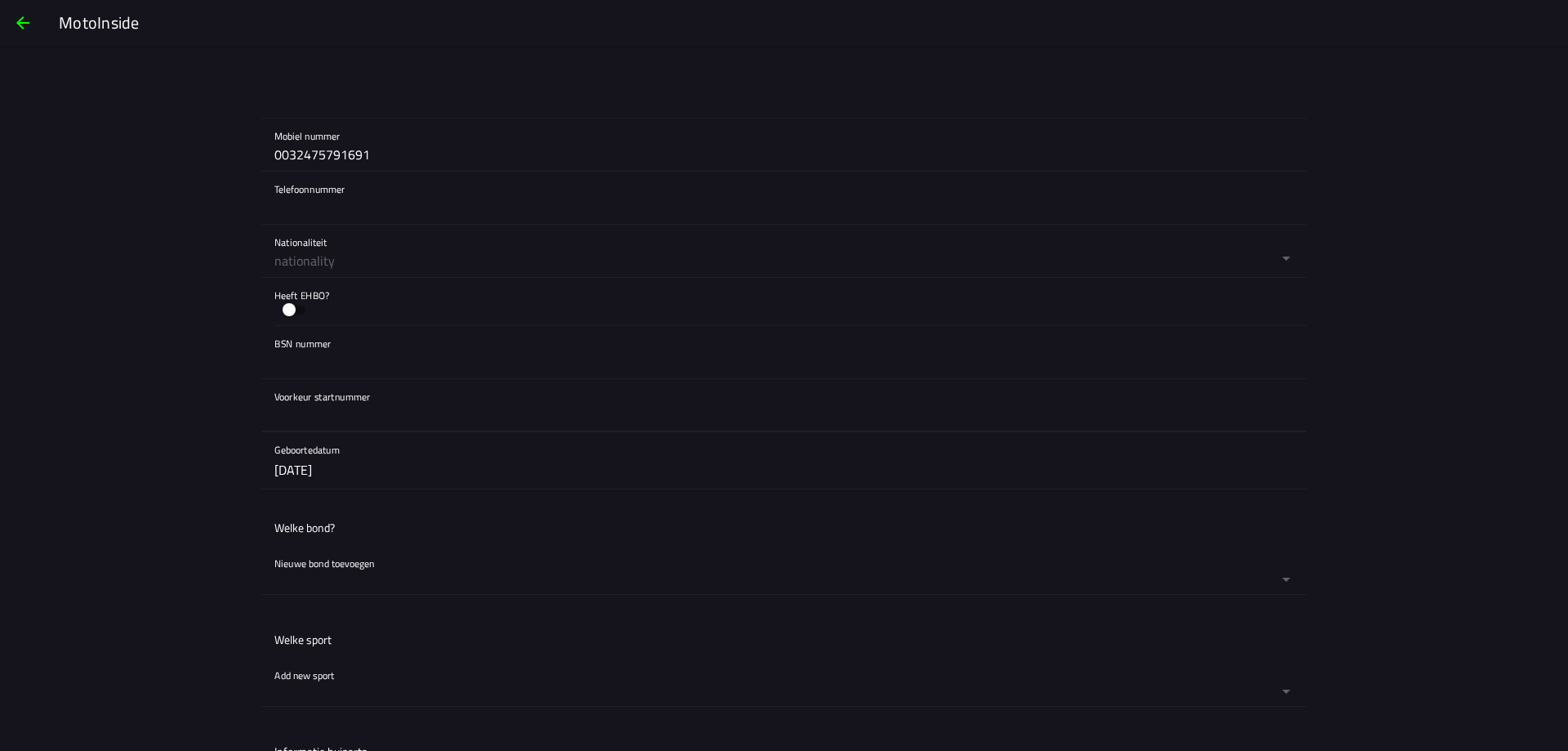
click at [421, 428] on input "text" at bounding box center [784, 414] width 1019 height 32
type input "838"
click at [422, 262] on button "button" at bounding box center [791, 250] width 1033 height 52
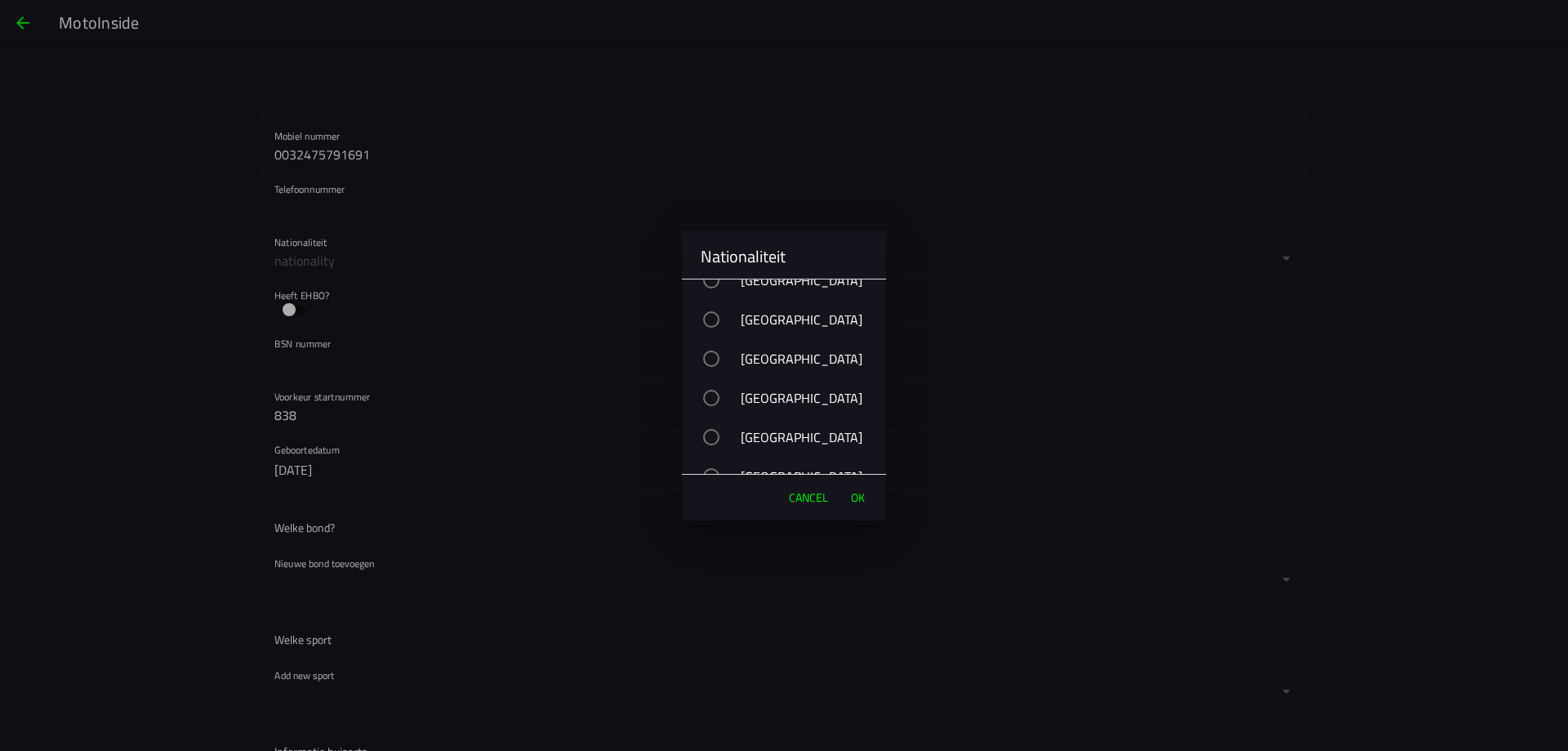
scroll to position [735, 0]
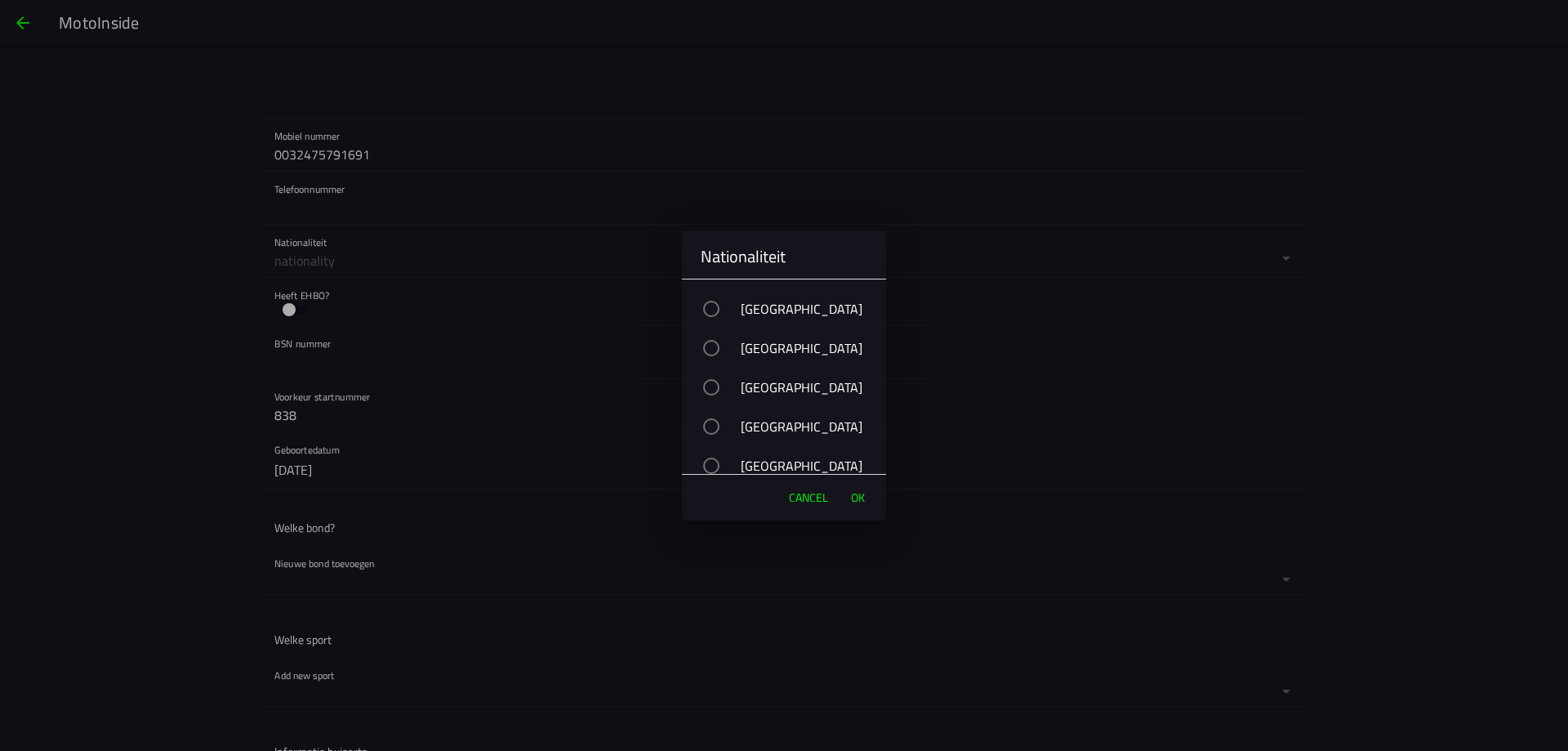
click at [710, 385] on div "button" at bounding box center [711, 387] width 17 height 17
click at [862, 495] on span "OK" at bounding box center [858, 497] width 14 height 17
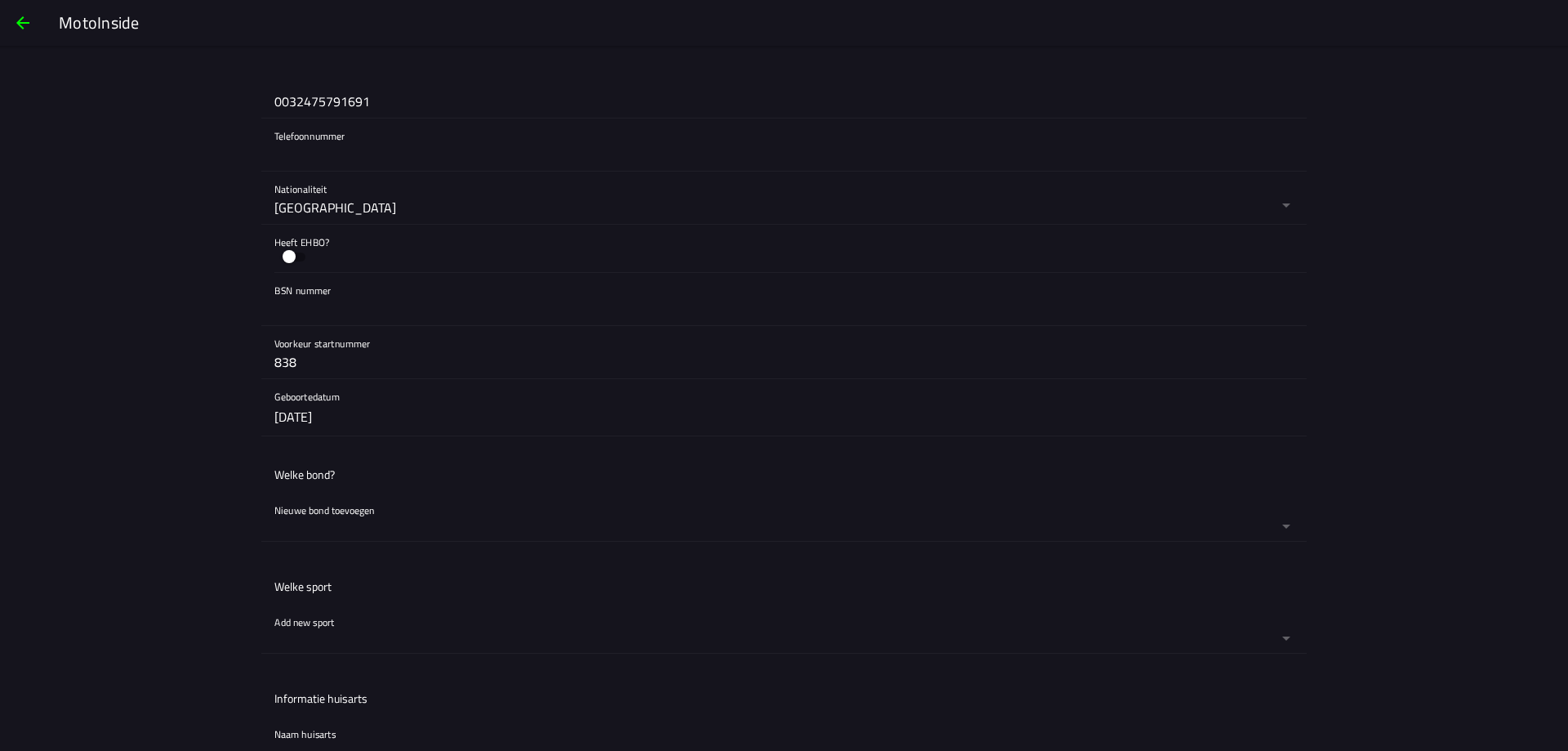
scroll to position [572, 0]
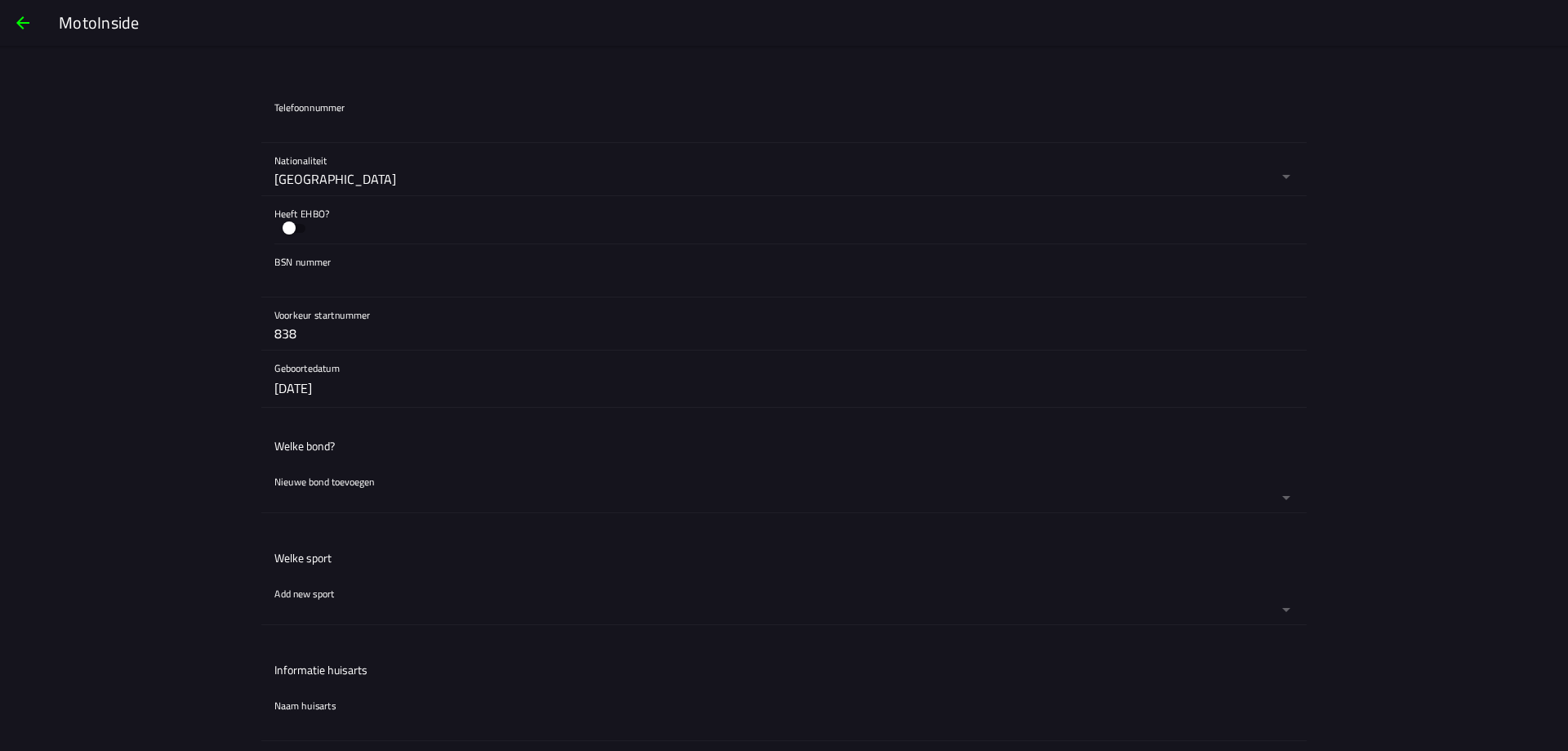
click at [409, 605] on button "button" at bounding box center [791, 599] width 1033 height 48
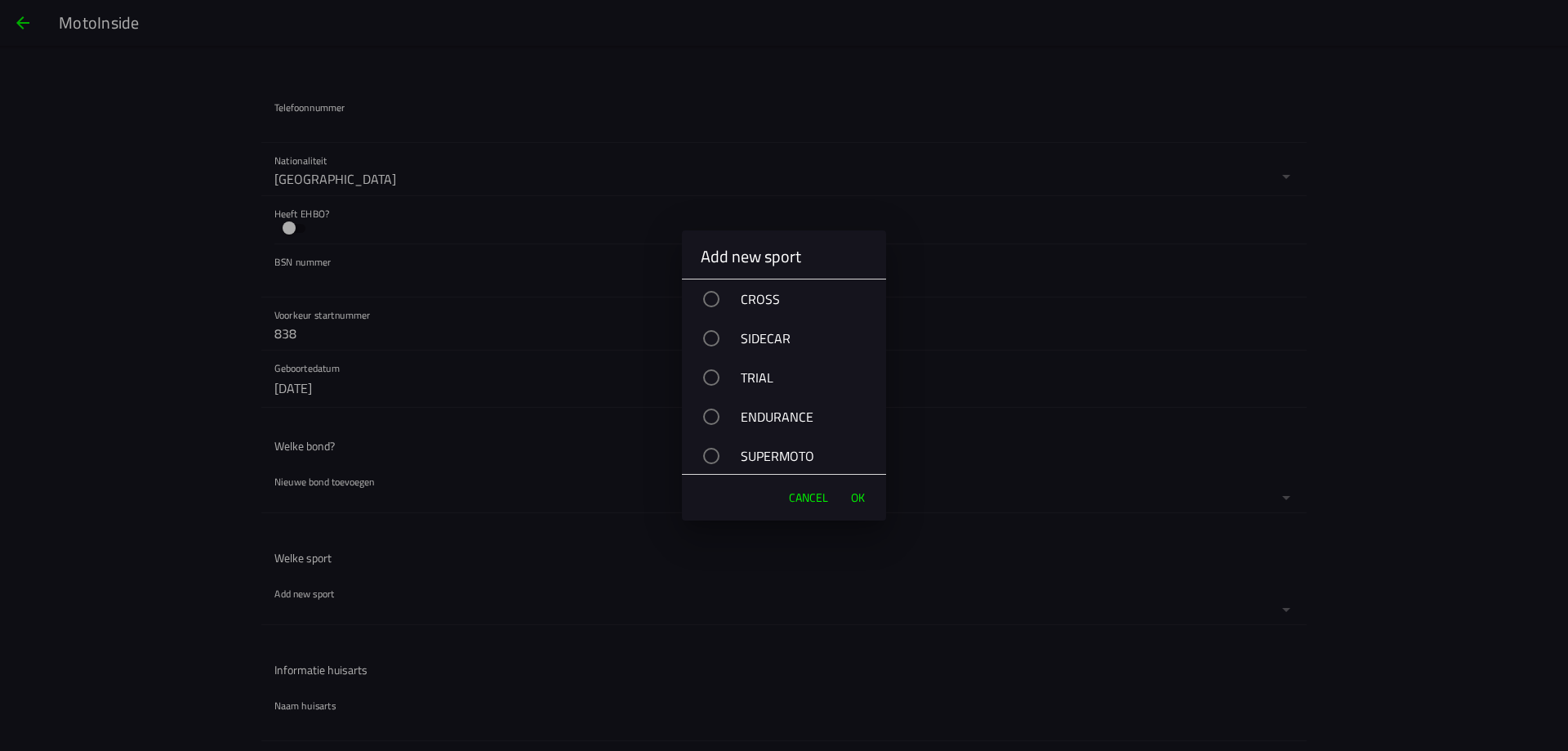
click at [714, 298] on div "button" at bounding box center [711, 299] width 17 height 17
click at [712, 370] on div "button" at bounding box center [711, 377] width 17 height 17
click at [709, 306] on div "CROSS" at bounding box center [784, 299] width 205 height 39
click at [860, 501] on span "OK" at bounding box center [858, 497] width 14 height 17
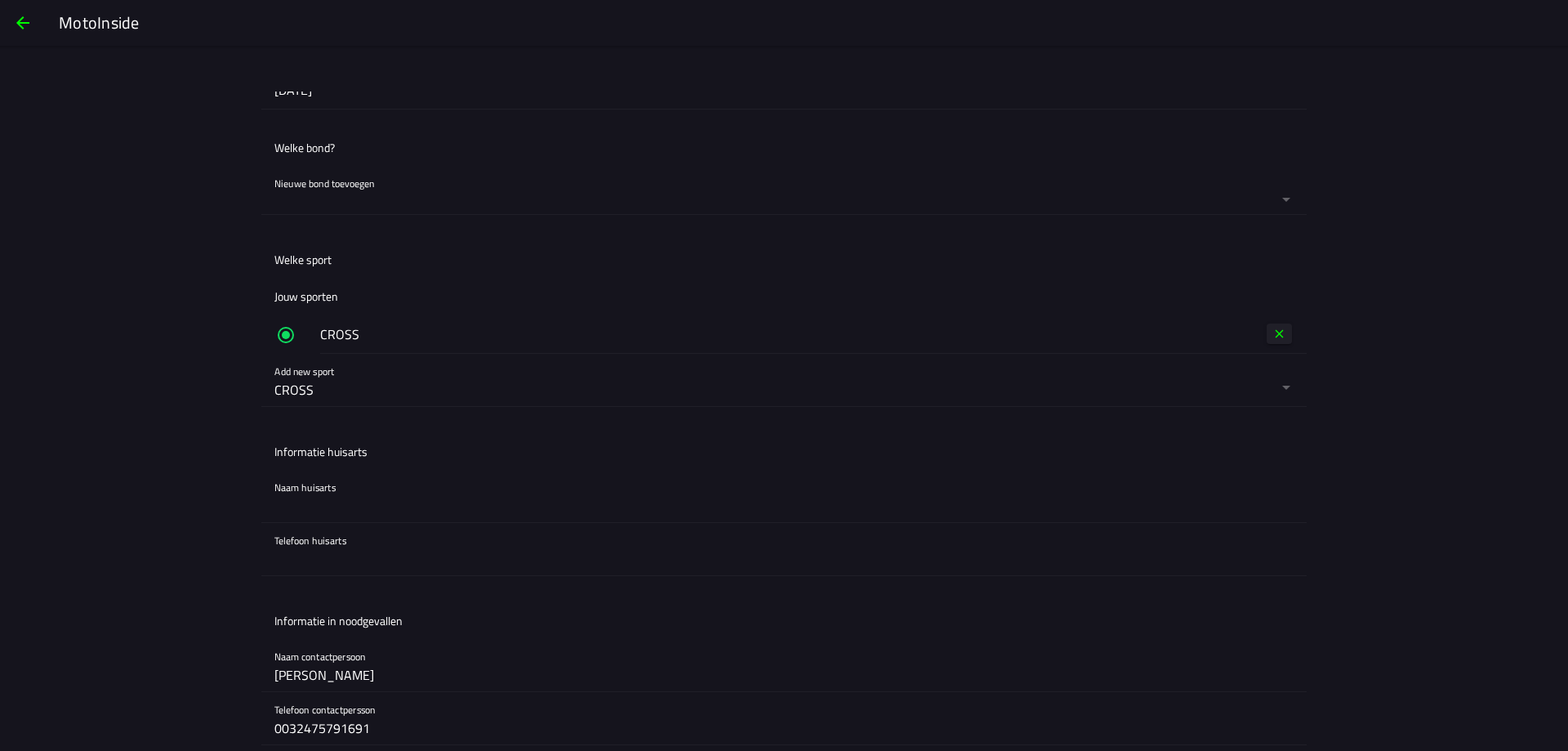
scroll to position [899, 0]
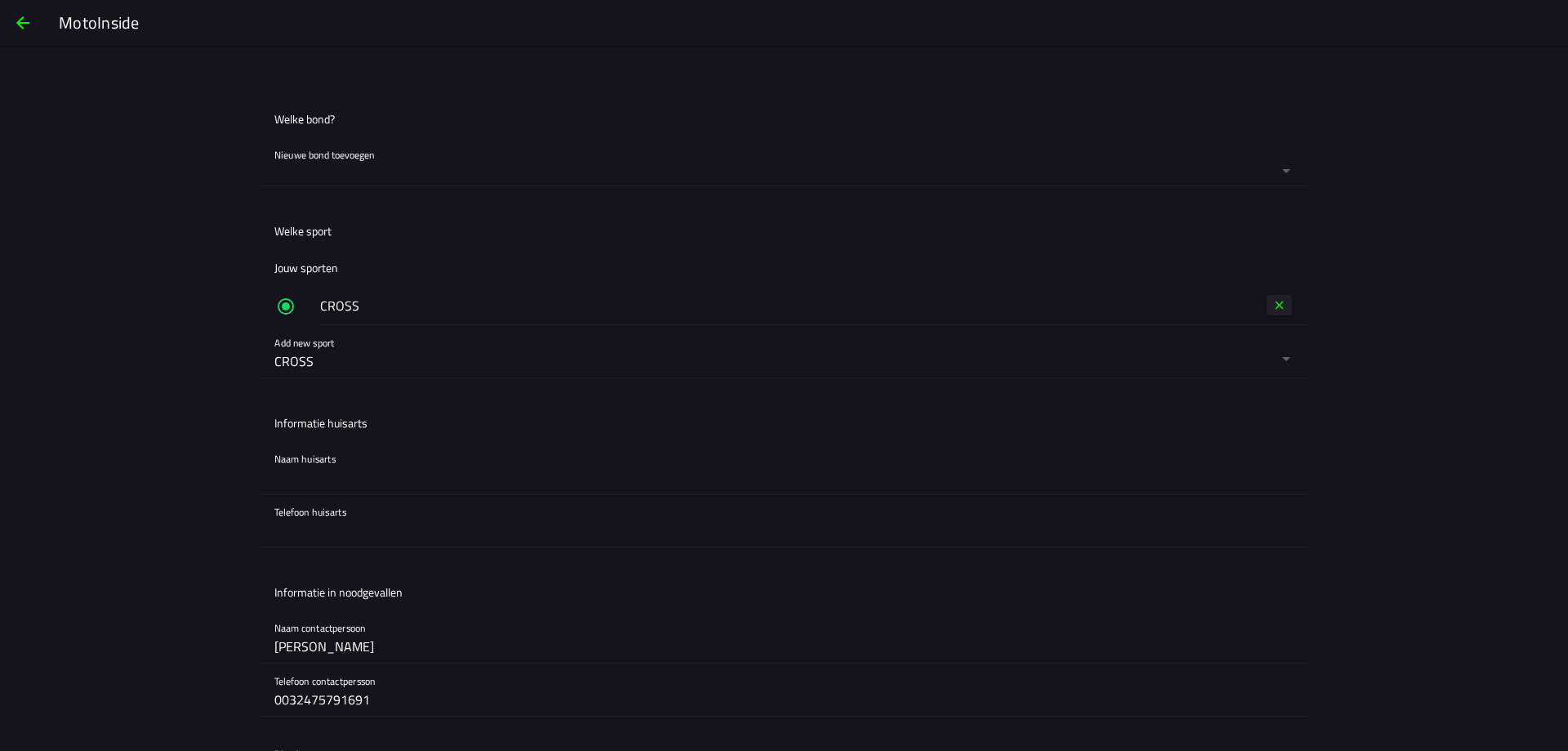
click at [381, 479] on input "text" at bounding box center [784, 476] width 1019 height 32
type input "Groepspraktijk De Bron"
click at [296, 532] on input "00325067 77 77" at bounding box center [784, 530] width 1019 height 32
click at [313, 530] on input "0032 5067 77 77" at bounding box center [784, 530] width 1019 height 32
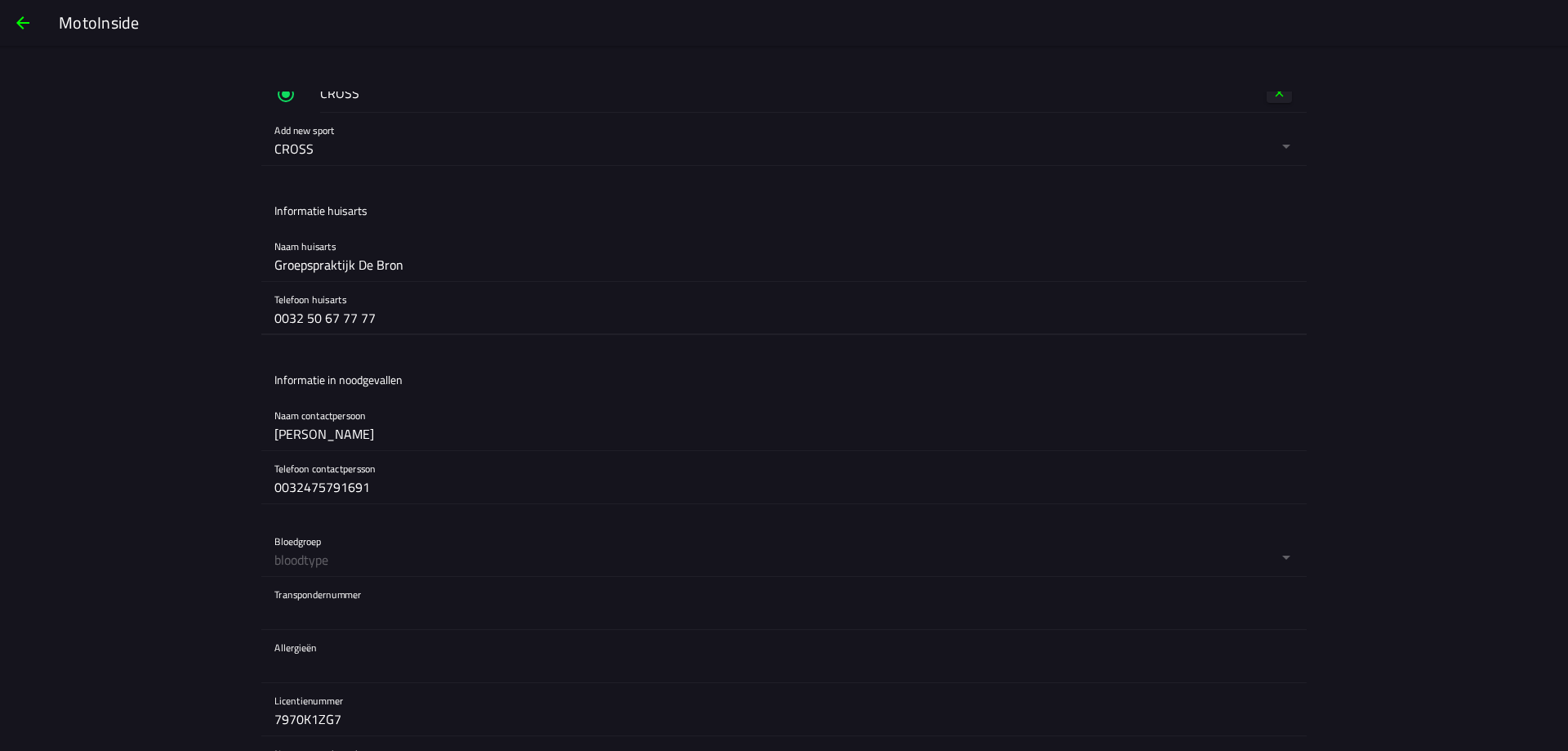
scroll to position [1145, 0]
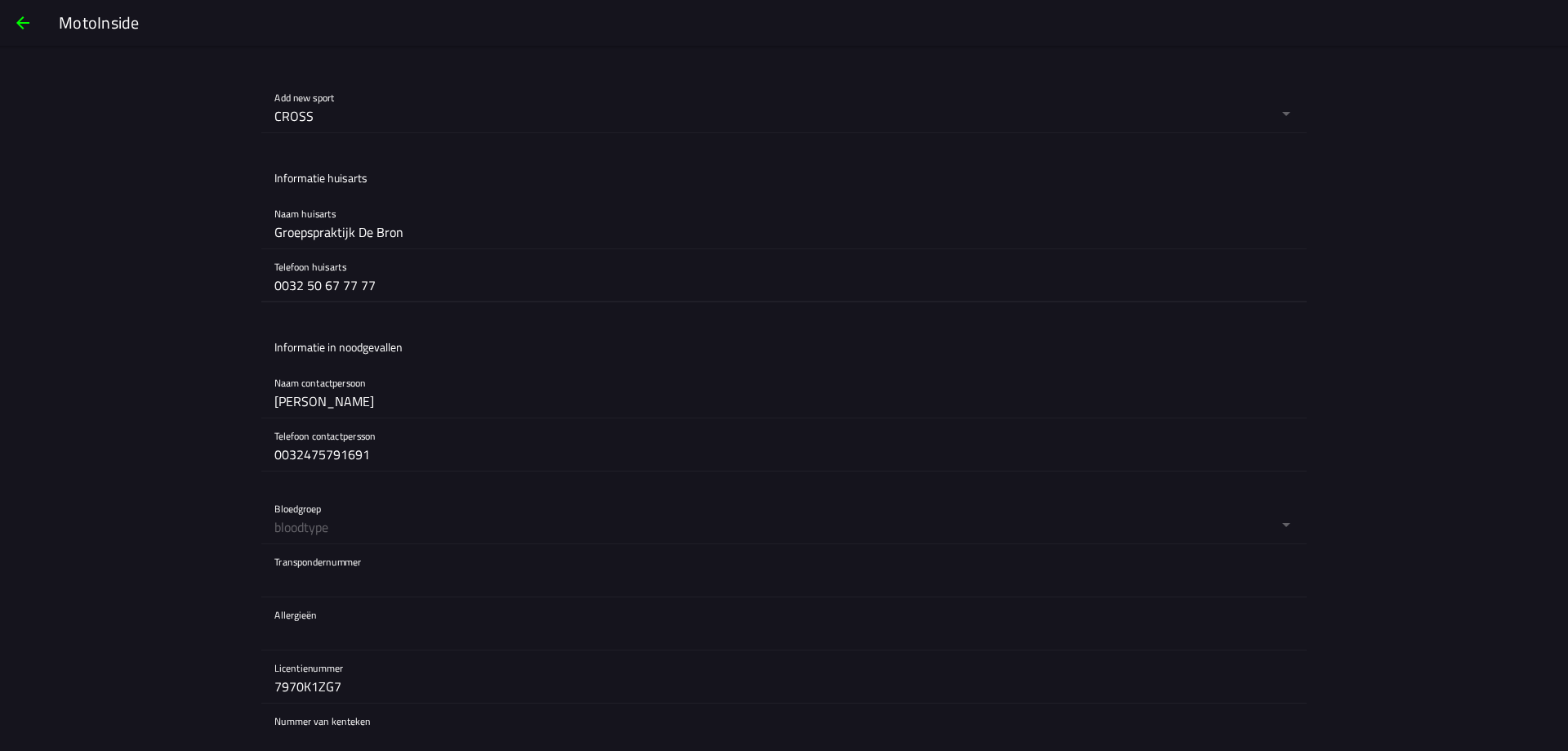
type input "0032 50 67 77 77"
click at [325, 532] on button "button" at bounding box center [791, 517] width 1033 height 52
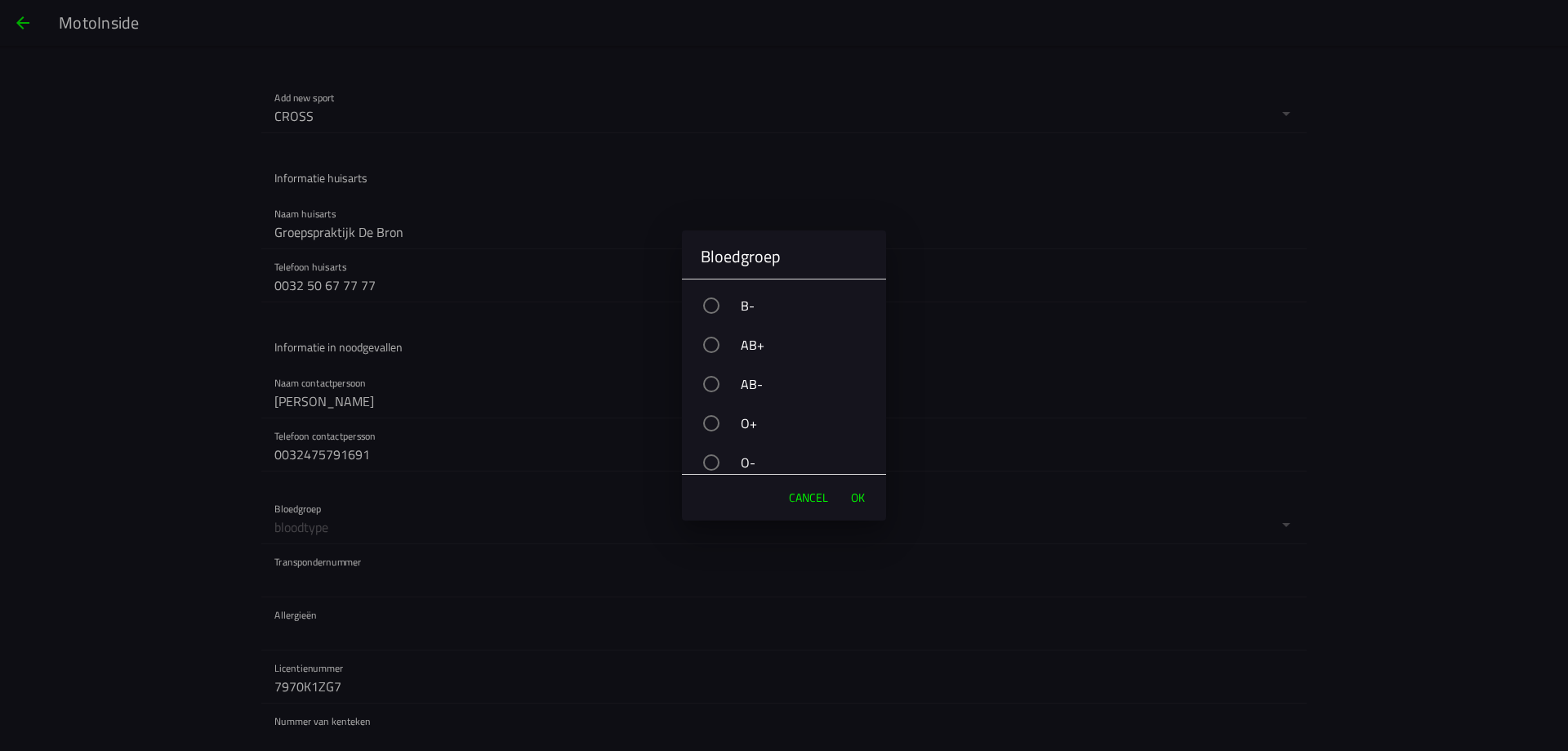
scroll to position [119, 0]
click at [713, 417] on div "button" at bounding box center [711, 415] width 17 height 17
click at [860, 494] on span "OK" at bounding box center [858, 497] width 14 height 17
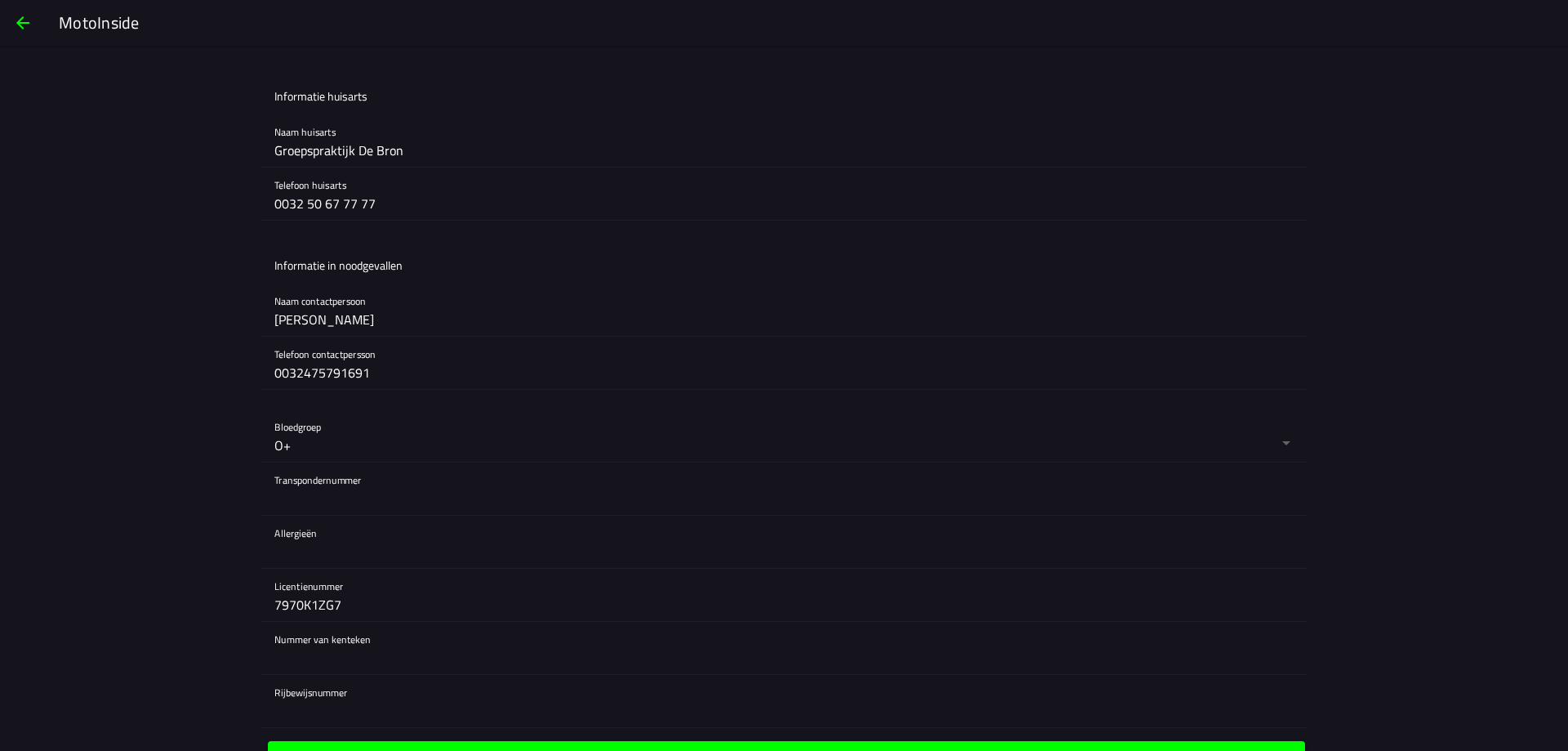
scroll to position [1272, 0]
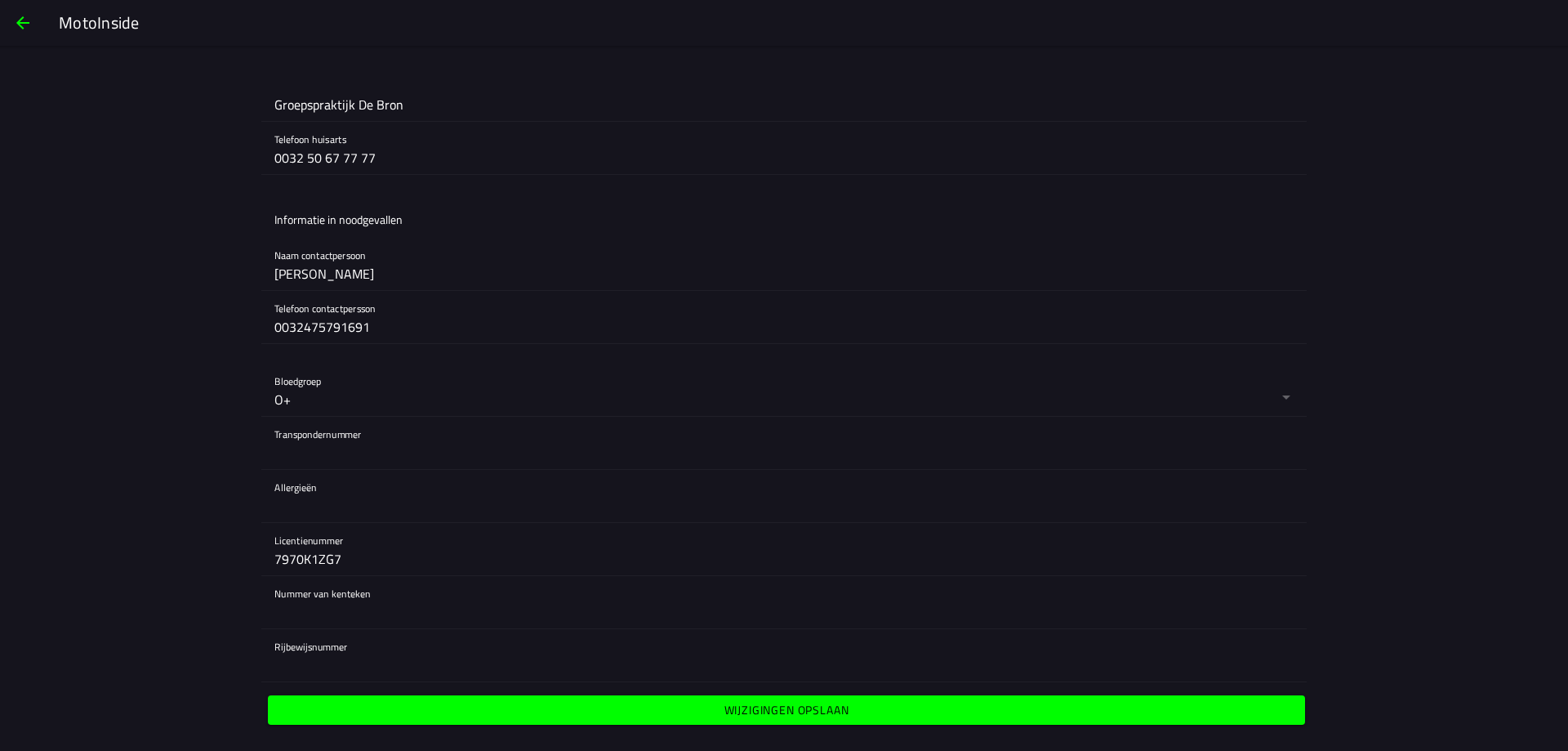
click at [0, 0] on slot "Wijzigingen opslaan" at bounding box center [0, 0] width 0 height 0
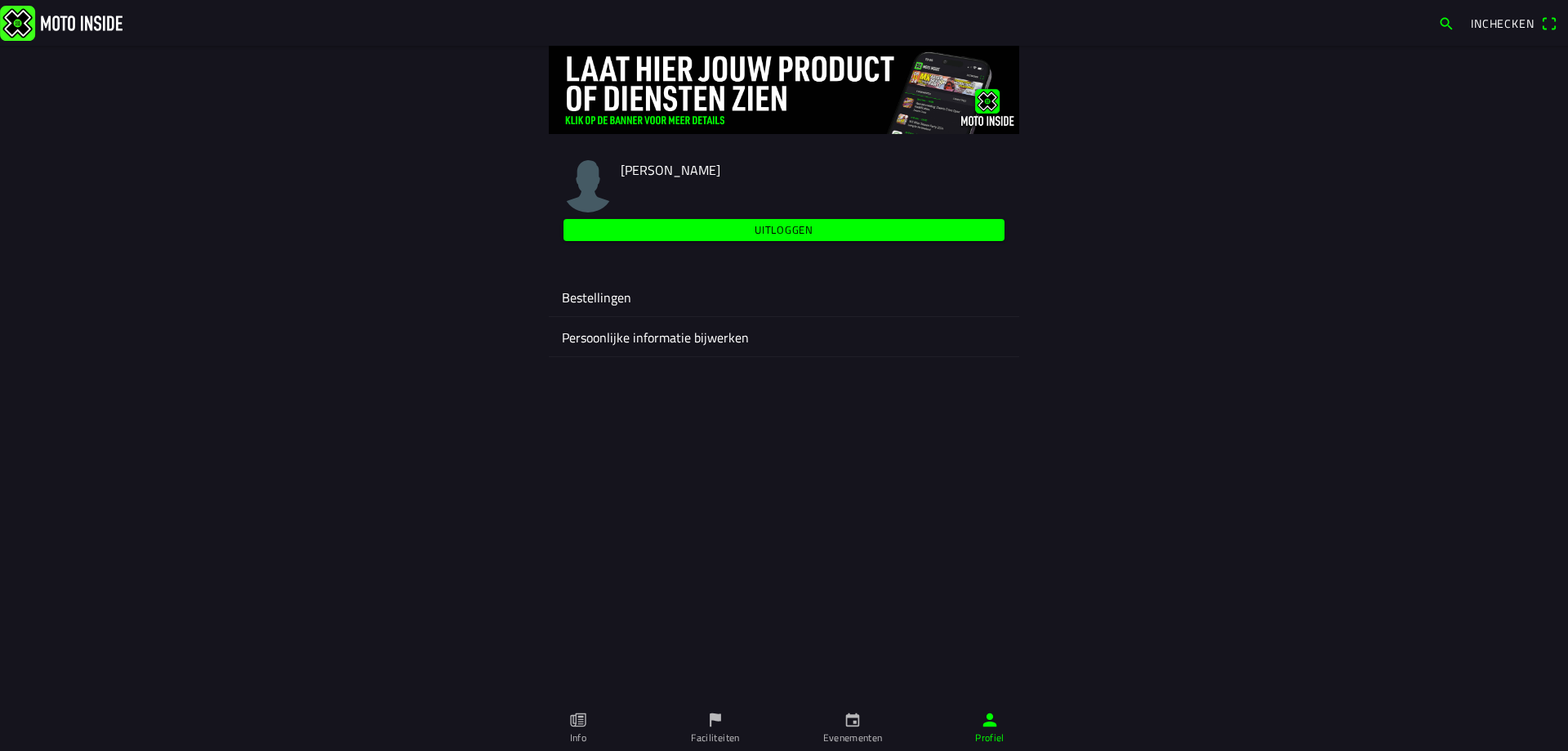
click at [696, 337] on ion-label "Persoonlijke informatie bijwerken" at bounding box center [784, 338] width 445 height 20
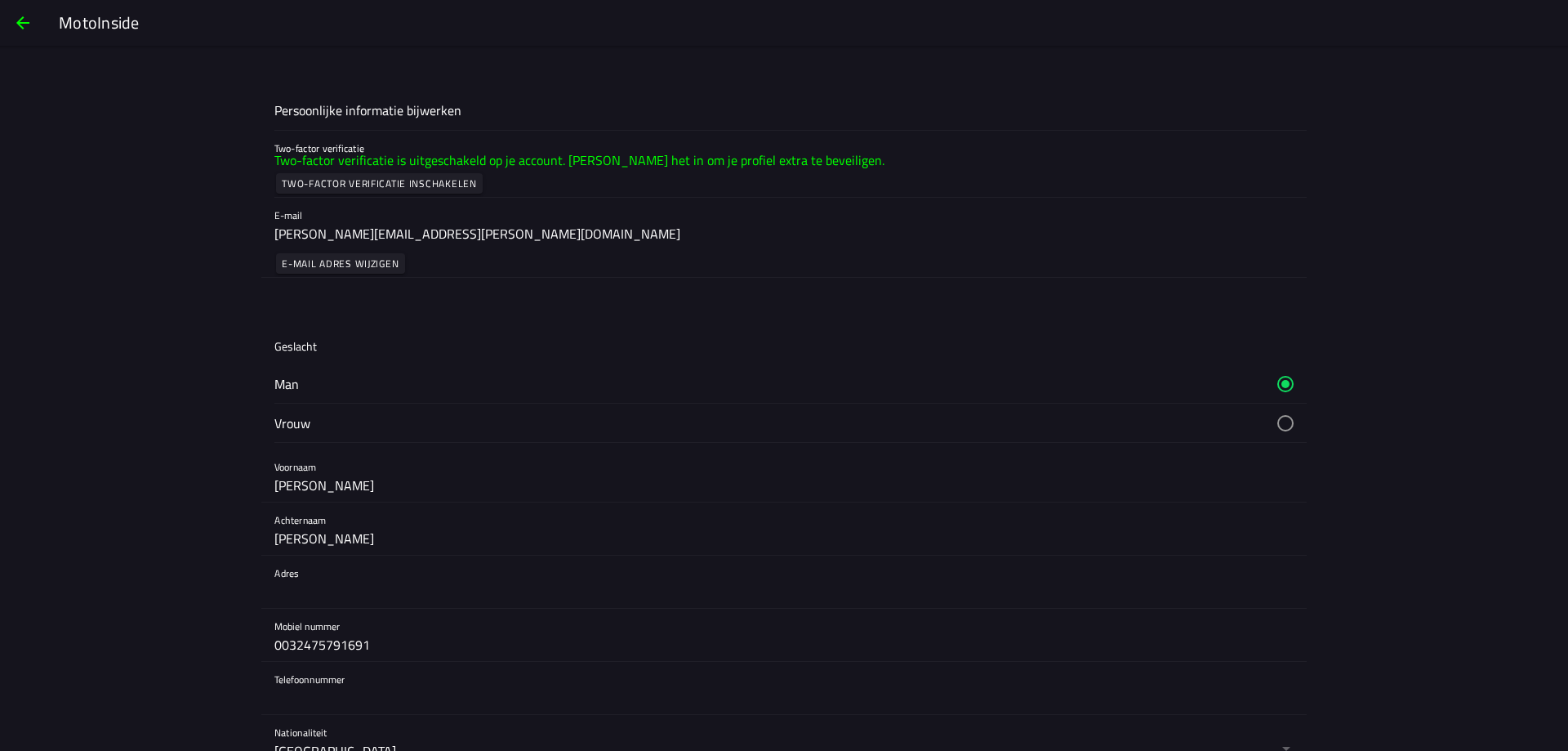
click at [352, 113] on h1 "Persoonlijke informatie bijwerken" at bounding box center [368, 111] width 187 height 16
